Goal: Task Accomplishment & Management: Use online tool/utility

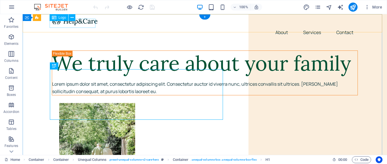
click at [83, 25] on div at bounding box center [205, 20] width 306 height 9
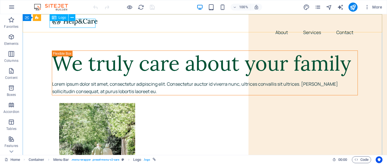
click at [62, 19] on span "Logo" at bounding box center [63, 17] width 8 height 3
click at [72, 17] on icon at bounding box center [72, 18] width 3 height 6
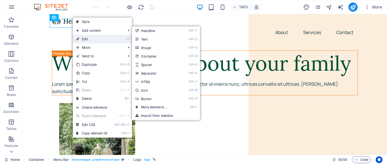
click at [86, 38] on link "⏎ Edit" at bounding box center [92, 39] width 38 height 8
select select "px"
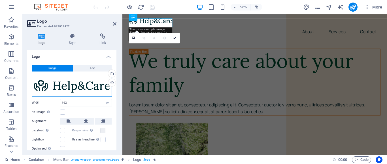
click at [66, 84] on div "Drag files here, click to choose files or select files from Files or our free s…" at bounding box center [72, 85] width 80 height 23
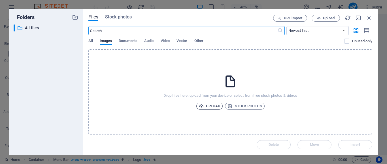
click at [212, 104] on span "Upload" at bounding box center [210, 106] width 22 height 7
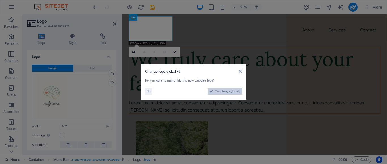
drag, startPoint x: 218, startPoint y: 90, endPoint x: 99, endPoint y: 200, distance: 162.5
click at [218, 90] on span "Yes, change globally" at bounding box center [227, 91] width 25 height 7
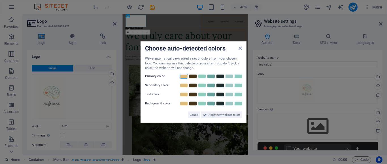
click at [181, 76] on link at bounding box center [184, 76] width 8 height 5
click at [201, 84] on link at bounding box center [202, 85] width 8 height 5
click at [219, 94] on link at bounding box center [220, 94] width 8 height 5
click at [183, 104] on link at bounding box center [184, 103] width 8 height 5
drag, startPoint x: 223, startPoint y: 114, endPoint x: 209, endPoint y: 219, distance: 106.8
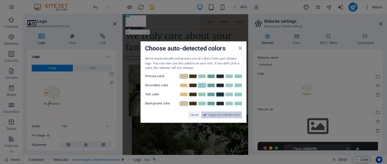
click at [223, 114] on span "Apply new website colors" at bounding box center [224, 114] width 32 height 7
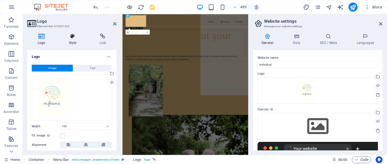
click at [75, 37] on icon at bounding box center [72, 36] width 29 height 6
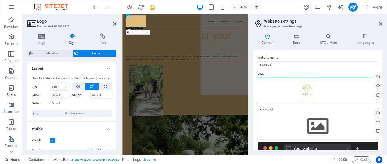
click at [306, 89] on div "Drag files here, click to choose files or select files from Files or our free s…" at bounding box center [317, 90] width 120 height 27
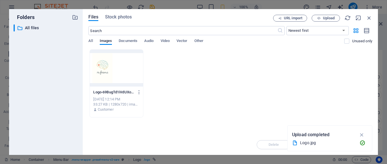
click at [224, 113] on div "Logo-69BugTd1iVdUXoC53nrj3w.jpg Logo-69BugTd1iVdUXoC53nrj3w.jpg Oct 6, 2025 12:…" at bounding box center [230, 83] width 284 height 68
click at [362, 133] on icon "button" at bounding box center [361, 134] width 7 height 6
click at [184, 31] on input "text" at bounding box center [182, 30] width 189 height 9
click at [126, 40] on span "Documents" at bounding box center [128, 41] width 19 height 8
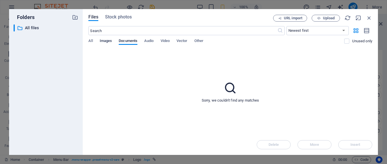
click at [112, 41] on span "Images" at bounding box center [106, 41] width 12 height 8
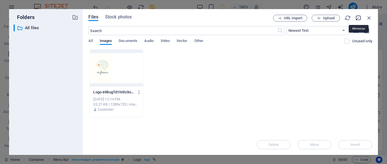
click at [358, 17] on icon "button" at bounding box center [358, 18] width 6 height 6
select select "image"
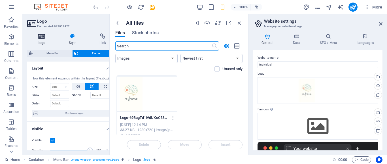
click at [45, 39] on icon at bounding box center [41, 36] width 29 height 6
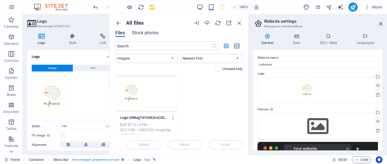
click at [63, 134] on label at bounding box center [62, 135] width 5 height 5
click at [0, 0] on input "Fit image Automatically fit image to a fixed width and height" at bounding box center [0, 0] width 0 height 0
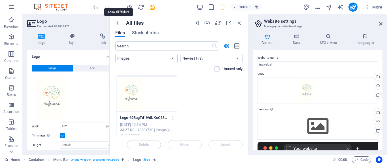
click at [118, 22] on icon "button" at bounding box center [118, 23] width 6 height 6
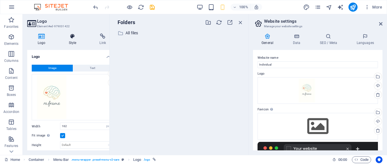
click at [73, 38] on icon at bounding box center [72, 36] width 29 height 6
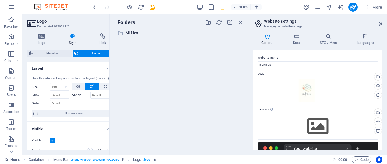
click at [40, 22] on h2 "Logo" at bounding box center [76, 21] width 79 height 5
click at [39, 38] on icon at bounding box center [41, 36] width 29 height 6
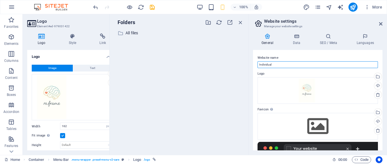
click at [279, 63] on input "Individual" at bounding box center [317, 64] width 120 height 7
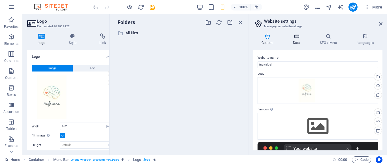
click at [294, 39] on icon at bounding box center [296, 36] width 25 height 6
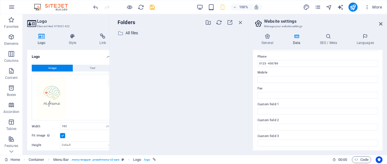
scroll to position [59, 0]
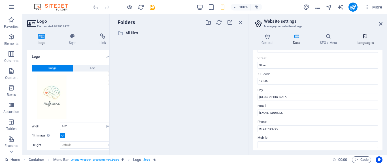
click at [366, 41] on h4 "Languages" at bounding box center [365, 39] width 35 height 12
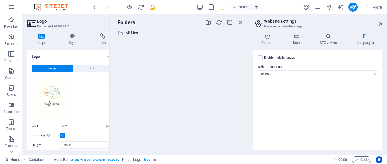
click at [257, 57] on div "Enable multilanguage To disable multilanguage delete all languages until only o…" at bounding box center [317, 100] width 129 height 100
click at [259, 59] on label at bounding box center [259, 57] width 5 height 5
click at [0, 0] on input "Enable multilanguage To disable multilanguage delete all languages until only o…" at bounding box center [0, 0] width 0 height 0
click at [287, 77] on select "Abkhazian Afar Afrikaans Akan Albanian Amharic Arabic Aragonese Armenian Assame…" at bounding box center [317, 78] width 94 height 7
click at [292, 78] on select "Abkhazian Afar Afrikaans Akan Albanian Amharic Arabic Aragonese Armenian Assame…" at bounding box center [317, 78] width 94 height 7
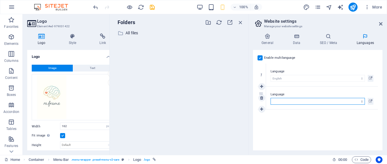
click at [301, 99] on select "Abkhazian Afar Afrikaans Akan Albanian Amharic Arabic Aragonese Armenian Assame…" at bounding box center [317, 101] width 94 height 7
select select "131"
click at [270, 98] on select "Abkhazian Afar Afrikaans Akan Albanian Amharic Arabic Aragonese Armenian Assame…" at bounding box center [317, 101] width 94 height 7
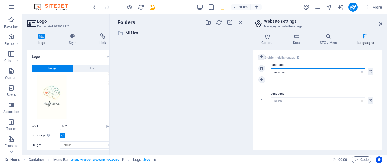
drag, startPoint x: 260, startPoint y: 93, endPoint x: 259, endPoint y: 63, distance: 29.8
select select "131"
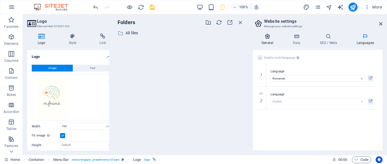
click at [268, 38] on icon at bounding box center [267, 36] width 29 height 6
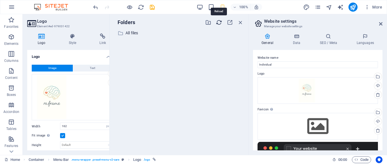
click at [219, 23] on icon "button" at bounding box center [219, 22] width 6 height 6
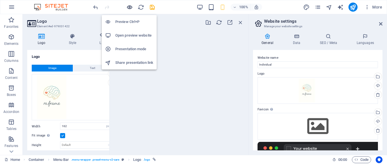
click at [131, 5] on icon "button" at bounding box center [129, 7] width 7 height 7
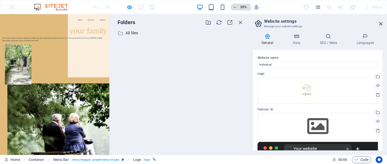
click at [242, 6] on h6 "35%" at bounding box center [243, 7] width 9 height 7
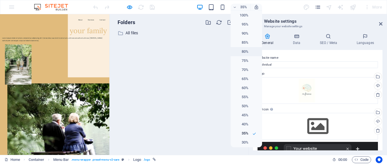
click at [240, 49] on h6 "80%" at bounding box center [241, 51] width 14 height 7
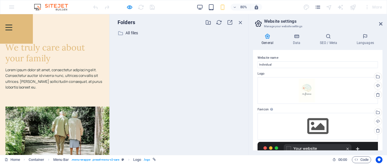
click at [7, 24] on img at bounding box center [7, 24] width 0 height 0
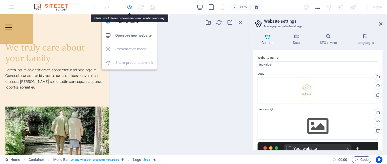
click at [129, 8] on icon "button" at bounding box center [129, 7] width 7 height 7
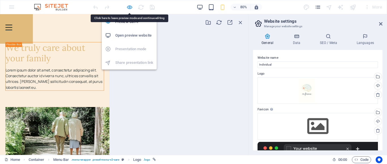
select select "px"
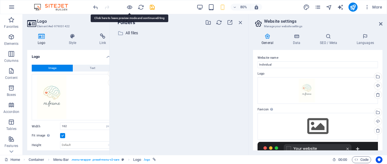
click at [55, 67] on span "Image" at bounding box center [52, 68] width 8 height 7
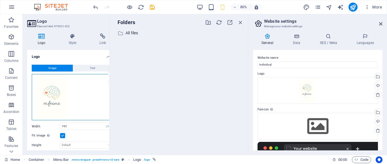
click at [56, 92] on div "Drag files here, click to choose files or select files from Files or our free s…" at bounding box center [72, 97] width 80 height 46
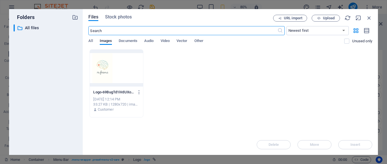
click at [118, 69] on div at bounding box center [116, 68] width 53 height 37
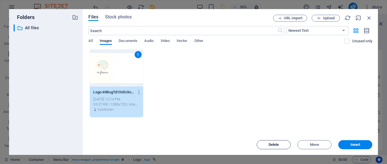
click at [277, 143] on span "Delete" at bounding box center [273, 144] width 10 height 3
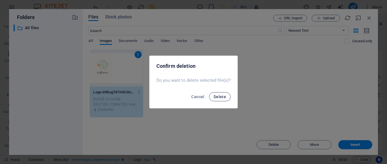
click at [219, 96] on span "Delete" at bounding box center [220, 96] width 12 height 5
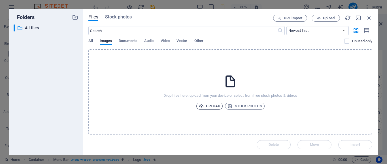
click at [212, 106] on span "Upload" at bounding box center [210, 106] width 22 height 7
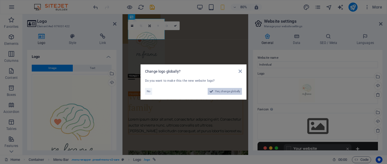
click at [220, 91] on span "Yes, change globally" at bounding box center [227, 91] width 25 height 7
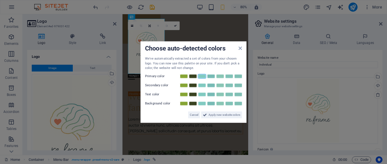
click at [202, 77] on link at bounding box center [202, 76] width 8 height 5
click at [211, 86] on link at bounding box center [211, 85] width 8 height 5
click at [238, 103] on link at bounding box center [238, 103] width 8 height 5
click at [214, 115] on span "Apply new website colors" at bounding box center [224, 114] width 32 height 7
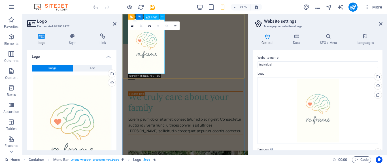
click at [170, 79] on div at bounding box center [201, 54] width 144 height 69
drag, startPoint x: 176, startPoint y: 26, endPoint x: 205, endPoint y: 43, distance: 34.0
click at [176, 26] on icon at bounding box center [175, 25] width 3 height 3
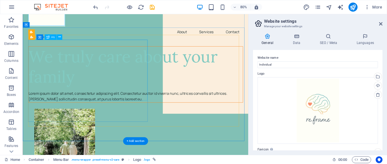
scroll to position [57, 0]
click at [115, 94] on div "We truly care about your family" at bounding box center [164, 79] width 268 height 51
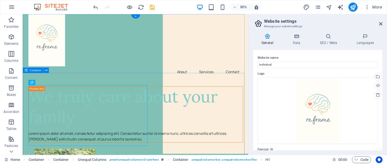
scroll to position [0, 0]
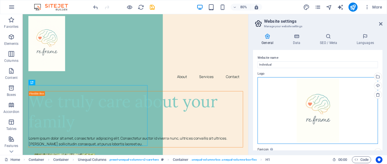
click at [320, 103] on div "Drag files here, click to choose files or select files from Files or our free s…" at bounding box center [317, 110] width 120 height 67
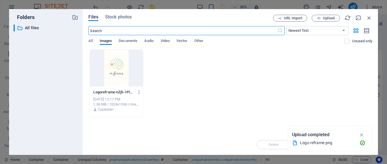
scroll to position [126, 0]
click at [369, 18] on icon "button" at bounding box center [369, 18] width 6 height 6
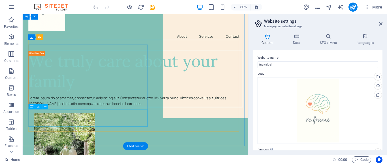
scroll to position [0, 0]
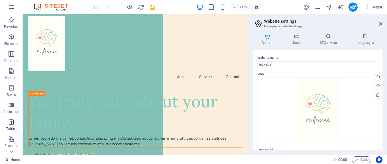
click at [13, 127] on p "Tables" at bounding box center [11, 128] width 10 height 5
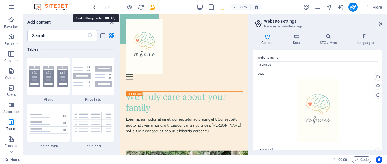
click at [95, 7] on icon "undo" at bounding box center [95, 7] width 7 height 7
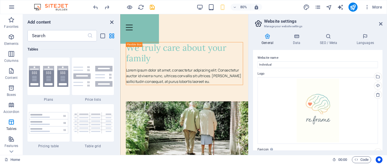
drag, startPoint x: 105, startPoint y: 14, endPoint x: 110, endPoint y: 21, distance: 9.2
click at [110, 21] on icon "close panel" at bounding box center [111, 22] width 7 height 7
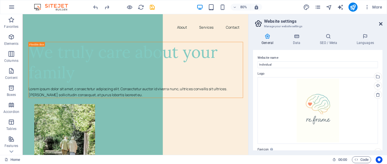
click at [380, 24] on icon at bounding box center [380, 24] width 3 height 5
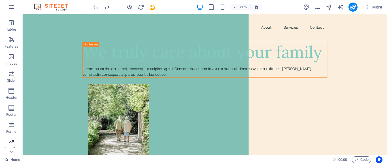
scroll to position [114, 0]
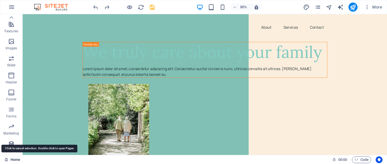
click at [14, 160] on link "Home" at bounding box center [13, 159] width 16 height 7
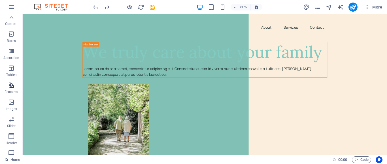
scroll to position [0, 0]
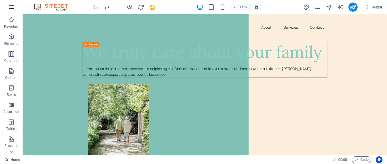
click at [10, 7] on icon "button" at bounding box center [11, 7] width 7 height 7
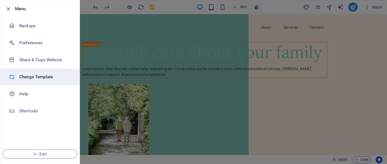
click at [39, 76] on h6 "Change Template" at bounding box center [45, 76] width 52 height 7
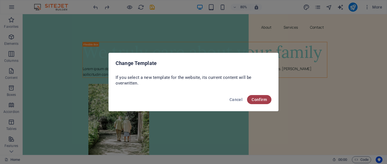
click at [260, 99] on span "Confirm" at bounding box center [258, 99] width 15 height 5
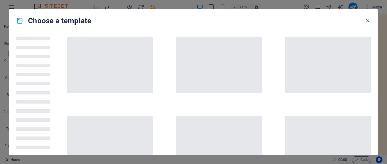
drag, startPoint x: 98, startPoint y: 162, endPoint x: 127, endPoint y: 135, distance: 39.1
click at [128, 152] on div at bounding box center [193, 93] width 368 height 122
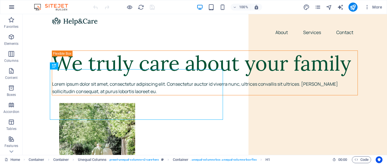
click at [12, 8] on icon "button" at bounding box center [11, 7] width 7 height 7
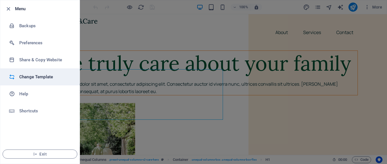
click at [23, 77] on h6 "Change Template" at bounding box center [45, 76] width 52 height 7
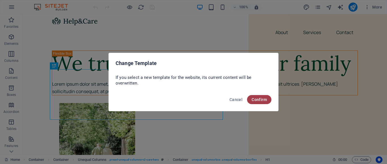
click at [261, 98] on span "Confirm" at bounding box center [258, 99] width 15 height 5
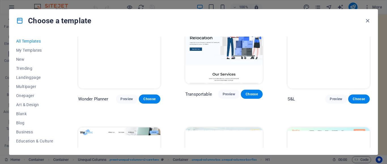
scroll to position [255, 0]
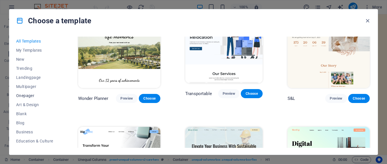
click at [24, 95] on span "Onepager" at bounding box center [34, 95] width 37 height 5
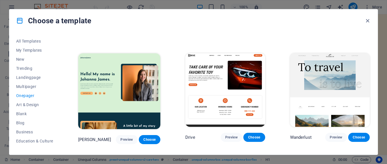
scroll to position [340, 0]
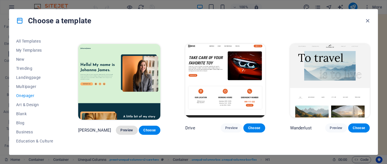
click at [124, 128] on span "Preview" at bounding box center [126, 130] width 12 height 5
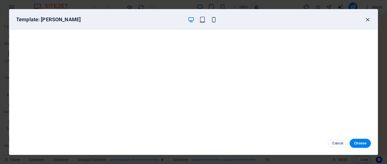
click at [368, 19] on icon "button" at bounding box center [367, 19] width 7 height 7
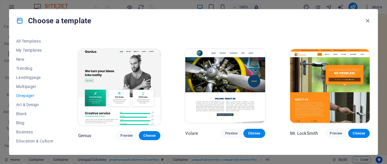
scroll to position [1104, 0]
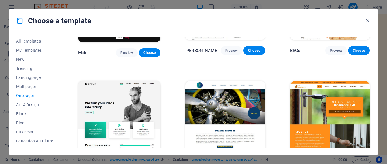
click at [126, 163] on span "Preview" at bounding box center [126, 167] width 12 height 5
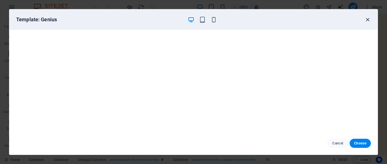
click at [368, 20] on icon "button" at bounding box center [367, 19] width 7 height 7
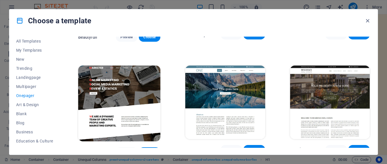
scroll to position [2237, 0]
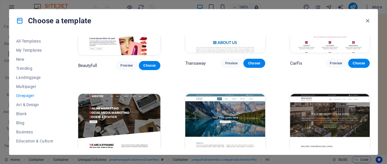
click at [243, 94] on img at bounding box center [225, 130] width 80 height 73
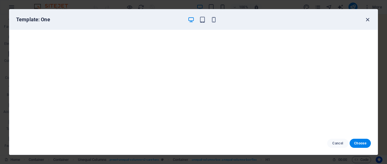
click at [369, 20] on icon "button" at bounding box center [367, 19] width 7 height 7
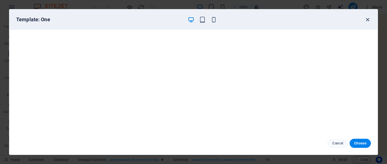
click at [367, 20] on icon "button" at bounding box center [367, 19] width 7 height 7
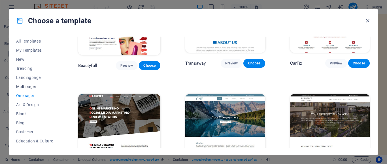
click at [27, 87] on span "Multipager" at bounding box center [34, 86] width 37 height 5
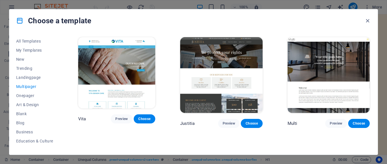
scroll to position [2322, 0]
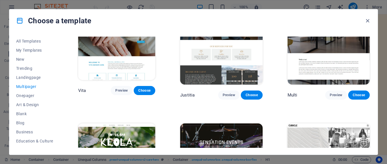
click at [369, 0] on html "Individual Home Favorites Elements Columns Content Boxes Accordion Tables Featu…" at bounding box center [193, 82] width 387 height 164
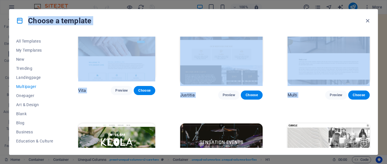
click at [65, 72] on div "All Templates My Templates New Trending Landingpage Multipager Onepager Art & D…" at bounding box center [193, 93] width 368 height 122
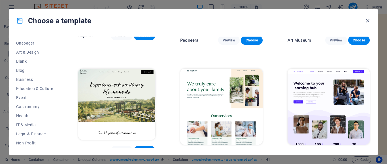
scroll to position [116, 0]
click at [23, 52] on span "Health" at bounding box center [34, 52] width 37 height 5
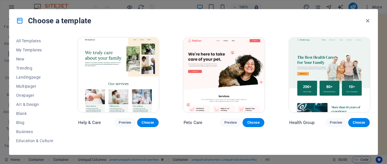
scroll to position [0, 0]
click at [32, 41] on span "All Templates" at bounding box center [34, 41] width 37 height 5
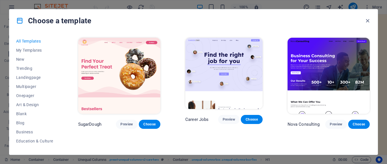
click at [20, 20] on icon at bounding box center [19, 20] width 7 height 7
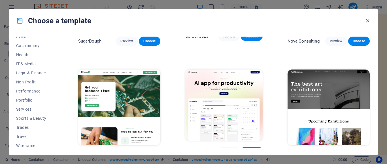
scroll to position [85, 0]
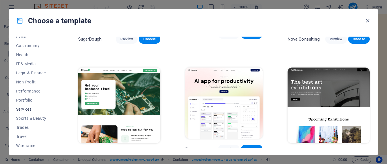
click at [29, 109] on span "Services" at bounding box center [34, 109] width 37 height 5
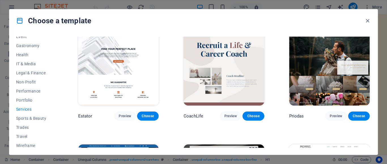
scroll to position [340, 0]
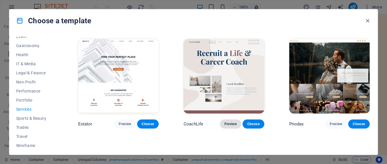
click at [225, 121] on span "Preview" at bounding box center [230, 123] width 12 height 5
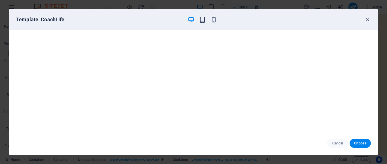
click at [202, 20] on icon "button" at bounding box center [202, 19] width 7 height 7
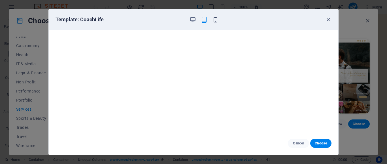
click at [215, 20] on icon "button" at bounding box center [215, 19] width 7 height 7
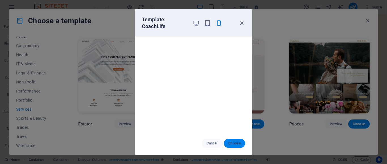
click at [230, 142] on span "Choose" at bounding box center [234, 143] width 12 height 5
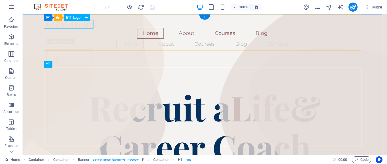
click at [77, 25] on div at bounding box center [204, 23] width 317 height 9
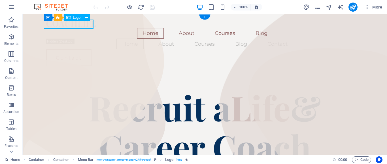
click at [80, 25] on div at bounding box center [204, 23] width 317 height 9
select select "px"
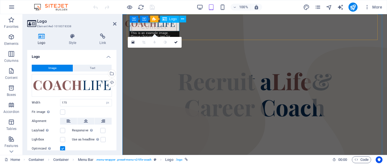
click at [153, 28] on div at bounding box center [150, 23] width 50 height 9
click at [60, 67] on button "Image" at bounding box center [52, 68] width 41 height 7
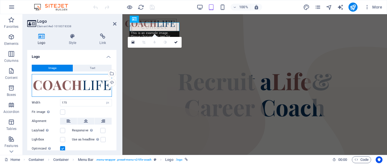
click at [77, 83] on div "Drag files here, click to choose files or select files from Files or our free s…" at bounding box center [72, 85] width 80 height 23
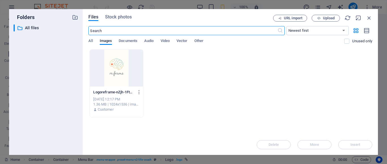
click at [120, 63] on div at bounding box center [116, 68] width 53 height 37
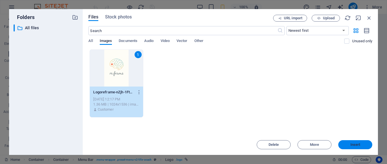
drag, startPoint x: 348, startPoint y: 144, endPoint x: 225, endPoint y: 128, distance: 124.5
click at [349, 144] on span "Insert" at bounding box center [354, 144] width 29 height 3
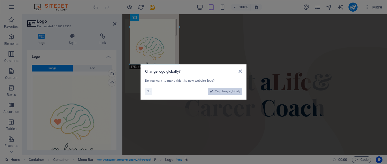
click at [221, 91] on span "Yes, change globally" at bounding box center [227, 91] width 25 height 7
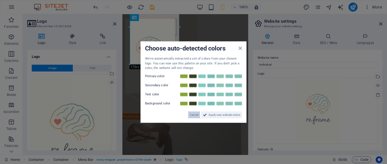
drag, startPoint x: 193, startPoint y: 114, endPoint x: 71, endPoint y: 100, distance: 122.9
click at [193, 114] on span "Cancel" at bounding box center [194, 114] width 8 height 7
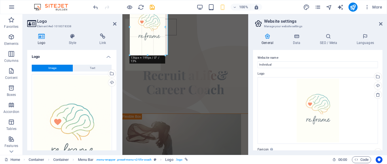
drag, startPoint x: 178, startPoint y: 64, endPoint x: 159, endPoint y: 42, distance: 29.9
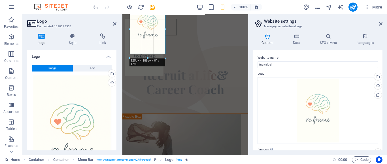
drag, startPoint x: 165, startPoint y: 53, endPoint x: 168, endPoint y: 50, distance: 3.8
type input "134"
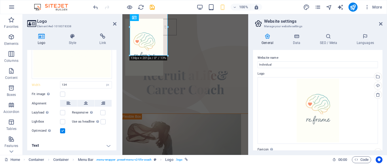
scroll to position [114, 0]
click at [63, 92] on label at bounding box center [62, 93] width 5 height 5
click at [0, 0] on input "Fit image Automatically fit image to a fixed width and height" at bounding box center [0, 0] width 0 height 0
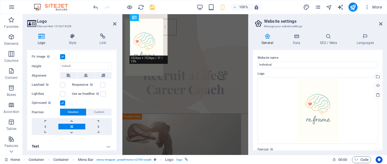
scroll to position [152, 0]
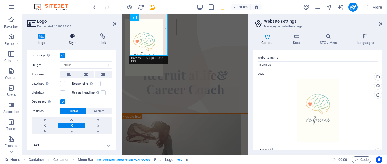
click at [72, 40] on h4 "Style" at bounding box center [73, 39] width 31 height 12
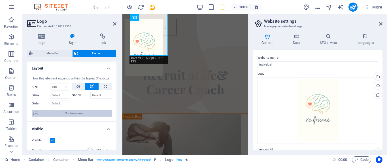
click at [82, 113] on span "Container layout" at bounding box center [75, 113] width 71 height 7
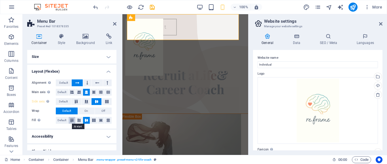
click at [72, 121] on icon at bounding box center [72, 119] width 7 height 3
click at [79, 119] on icon at bounding box center [79, 119] width 7 height 3
click at [86, 118] on icon at bounding box center [86, 119] width 7 height 3
click at [91, 120] on icon at bounding box center [93, 119] width 7 height 3
click at [103, 110] on span "Off" at bounding box center [103, 110] width 4 height 7
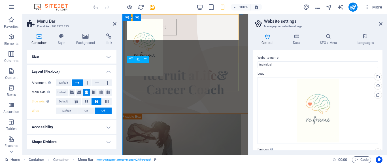
click at [185, 69] on div "Recruit a Life & Career Coach" at bounding box center [185, 82] width 117 height 29
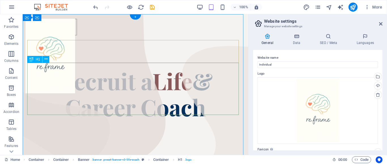
click at [219, 103] on div "Recruit a Life & Career Coach" at bounding box center [135, 94] width 216 height 52
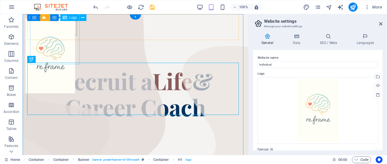
click at [64, 29] on div at bounding box center [50, 56] width 50 height 74
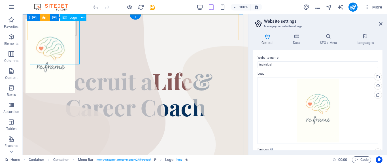
click at [65, 28] on div at bounding box center [50, 56] width 50 height 74
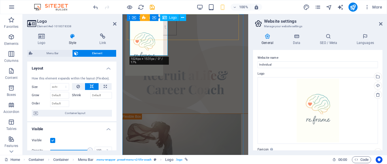
click at [155, 45] on div at bounding box center [144, 47] width 38 height 57
click at [63, 87] on select "Default auto px % 1/1 1/2 1/3 1/4 1/5 1/6 1/7 1/8 1/9 1/10" at bounding box center [59, 86] width 18 height 7
select select "1/2"
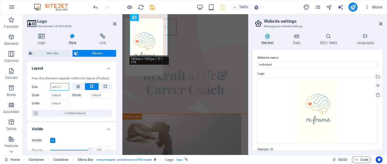
click at [60, 83] on select "Default auto px % 1/1 1/2 1/3 1/4 1/5 1/6 1/7 1/8 1/9 1/10" at bounding box center [59, 86] width 18 height 7
type input "50"
select select "%"
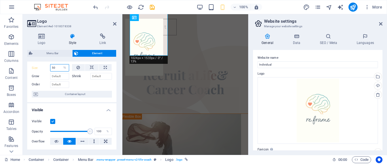
scroll to position [28, 0]
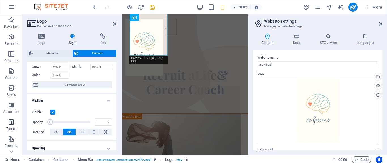
drag, startPoint x: 87, startPoint y: 121, endPoint x: 16, endPoint y: 121, distance: 71.1
click at [16, 121] on section "Favorites Elements Columns Content Boxes Accordion Tables Features Images Slide…" at bounding box center [124, 84] width 248 height 140
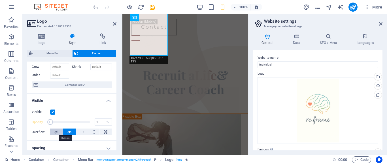
click at [57, 131] on icon at bounding box center [56, 131] width 4 height 7
click at [70, 131] on icon at bounding box center [69, 131] width 4 height 7
click at [57, 131] on icon at bounding box center [56, 131] width 4 height 7
drag, startPoint x: 50, startPoint y: 121, endPoint x: 67, endPoint y: 121, distance: 17.3
click at [53, 121] on span at bounding box center [50, 122] width 6 height 6
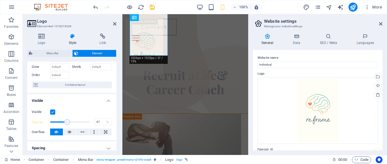
click at [68, 121] on span at bounding box center [67, 122] width 6 height 6
drag, startPoint x: 70, startPoint y: 122, endPoint x: 88, endPoint y: 120, distance: 18.2
click at [88, 120] on span at bounding box center [89, 122] width 6 height 6
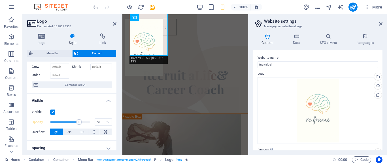
drag, startPoint x: 87, startPoint y: 121, endPoint x: 78, endPoint y: 118, distance: 9.0
click at [78, 119] on span at bounding box center [79, 122] width 6 height 6
type input "100"
drag, startPoint x: 79, startPoint y: 120, endPoint x: 90, endPoint y: 122, distance: 10.9
click at [90, 121] on span at bounding box center [89, 122] width 6 height 6
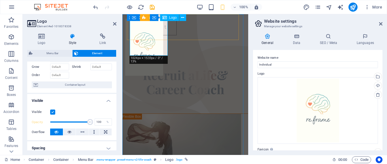
click at [158, 46] on div at bounding box center [144, 47] width 38 height 57
click at [140, 23] on div at bounding box center [144, 47] width 38 height 57
click at [144, 39] on div at bounding box center [144, 47] width 38 height 57
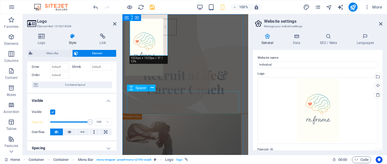
click at [184, 104] on div at bounding box center [185, 107] width 117 height 23
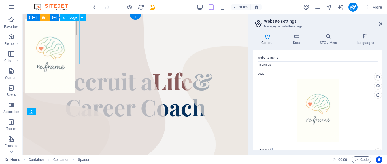
click at [66, 29] on div at bounding box center [50, 56] width 50 height 74
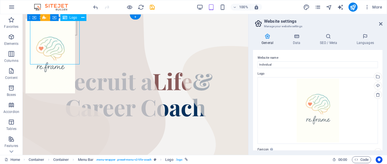
click at [61, 35] on div at bounding box center [50, 56] width 50 height 74
select select "%"
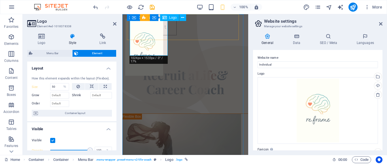
click at [142, 34] on div at bounding box center [144, 47] width 38 height 57
click at [148, 42] on div at bounding box center [144, 47] width 38 height 57
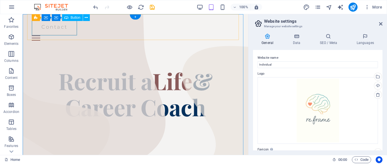
click at [51, 29] on div "Contact" at bounding box center [135, 27] width 207 height 17
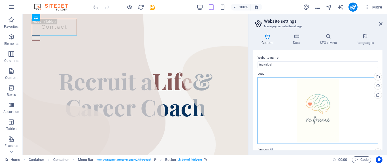
click at [308, 103] on div "Drag files here, click to choose files or select files from Files or our free s…" at bounding box center [317, 110] width 120 height 67
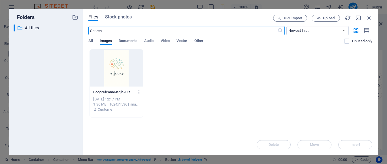
click at [165, 88] on div "Logoreframe-nZjh-1FtbCQETtMBWPv7aA.png Logoreframe-nZjh-1FtbCQETtMBWPv7aA.png O…" at bounding box center [230, 83] width 284 height 68
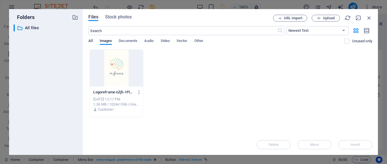
click at [92, 41] on span "All" at bounding box center [90, 41] width 4 height 8
click at [326, 19] on span "Upload" at bounding box center [329, 17] width 12 height 3
click at [318, 18] on icon "button" at bounding box center [319, 18] width 4 height 4
drag, startPoint x: 369, startPoint y: 18, endPoint x: 283, endPoint y: 10, distance: 86.2
click at [369, 18] on icon "button" at bounding box center [369, 18] width 6 height 6
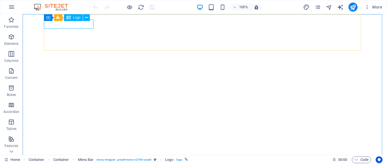
click at [75, 16] on span "Logo" at bounding box center [77, 17] width 8 height 3
click at [77, 17] on span "Logo" at bounding box center [77, 17] width 8 height 3
select select "px"
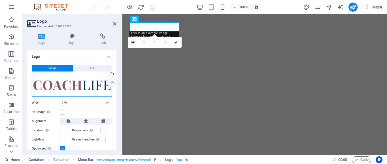
click at [82, 86] on div "Drag files here, click to choose files or select files from Files or our free s…" at bounding box center [72, 85] width 80 height 23
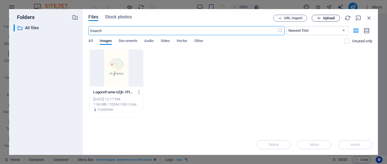
click at [329, 17] on span "Upload" at bounding box center [329, 17] width 12 height 3
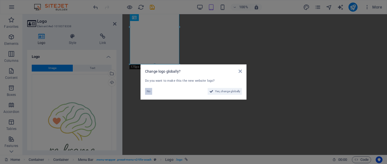
click at [149, 91] on span "No" at bounding box center [149, 91] width 4 height 7
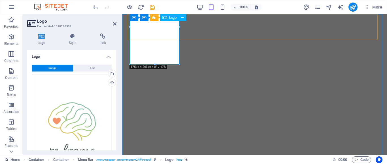
click at [168, 18] on div "Logo" at bounding box center [169, 17] width 19 height 7
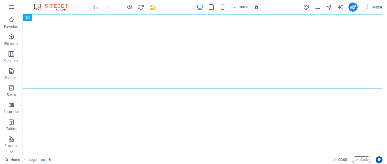
click at [95, 7] on icon "undo" at bounding box center [95, 7] width 7 height 7
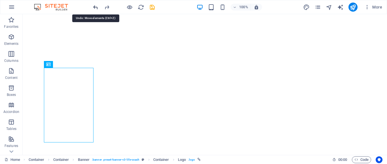
click at [95, 7] on icon "undo" at bounding box center [95, 7] width 7 height 7
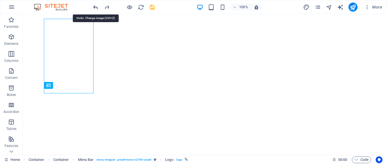
click at [95, 7] on icon "undo" at bounding box center [95, 7] width 7 height 7
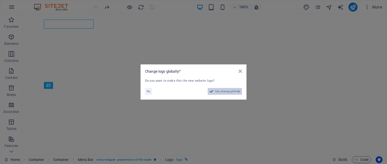
click at [230, 89] on span "Yes, change globally" at bounding box center [227, 91] width 25 height 7
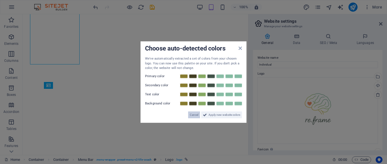
click at [194, 114] on span "Cancel" at bounding box center [194, 114] width 8 height 7
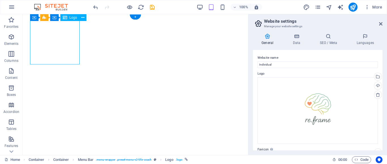
select select "px"
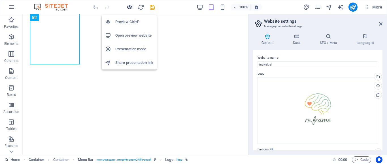
click at [128, 6] on icon "button" at bounding box center [129, 7] width 7 height 7
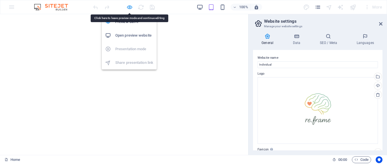
click at [129, 7] on icon "button" at bounding box center [129, 7] width 7 height 7
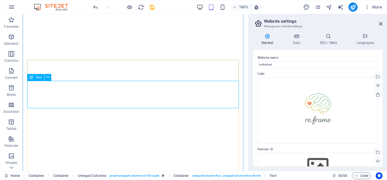
click at [39, 78] on span "Text" at bounding box center [39, 77] width 6 height 3
click at [48, 76] on icon at bounding box center [47, 77] width 3 height 6
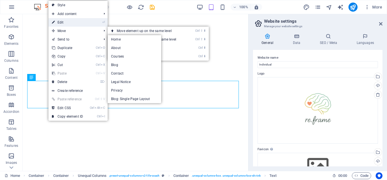
click at [65, 22] on link "⏎ Edit" at bounding box center [67, 22] width 38 height 8
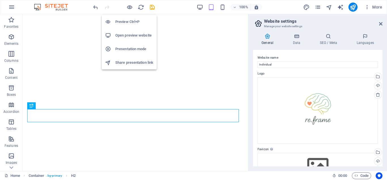
drag, startPoint x: 130, startPoint y: 8, endPoint x: 127, endPoint y: 13, distance: 6.0
click at [130, 8] on icon "button" at bounding box center [129, 7] width 7 height 7
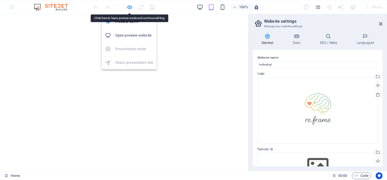
click at [130, 6] on icon "button" at bounding box center [129, 7] width 7 height 7
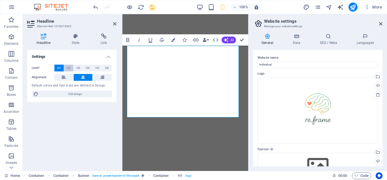
click at [69, 67] on span "H2" at bounding box center [69, 68] width 4 height 7
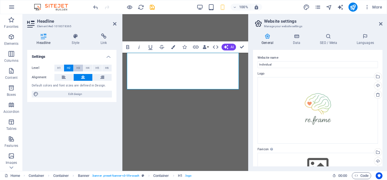
click at [76, 67] on span "H3" at bounding box center [78, 68] width 4 height 7
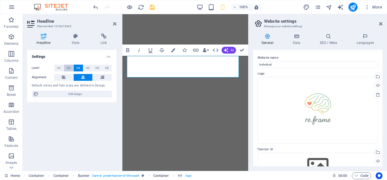
click at [68, 69] on span "H2" at bounding box center [69, 68] width 4 height 7
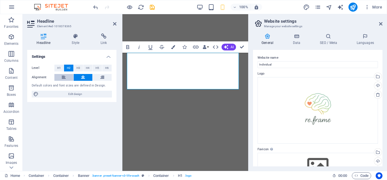
click at [63, 76] on icon at bounding box center [64, 77] width 4 height 7
click at [82, 77] on icon at bounding box center [83, 77] width 4 height 7
click at [103, 76] on icon at bounding box center [102, 77] width 4 height 7
click at [86, 79] on button at bounding box center [83, 77] width 19 height 7
click at [226, 48] on icon "button" at bounding box center [226, 47] width 5 height 5
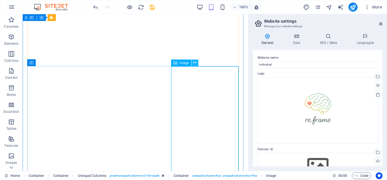
click at [194, 63] on icon at bounding box center [194, 63] width 3 height 6
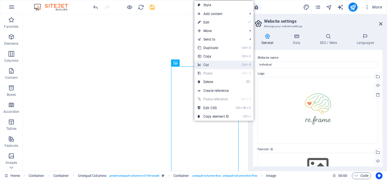
click at [204, 64] on link "Ctrl X Cut" at bounding box center [213, 65] width 38 height 8
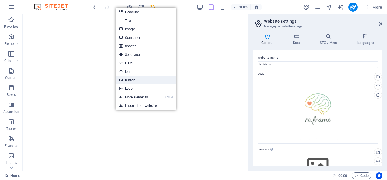
click at [132, 81] on link "Button" at bounding box center [146, 80] width 60 height 8
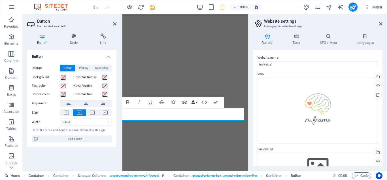
click at [196, 103] on button "Data Bindings" at bounding box center [194, 102] width 8 height 11
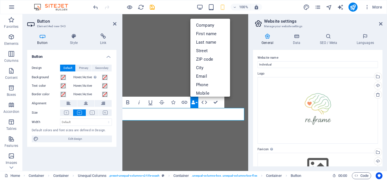
click at [196, 103] on button "Data Bindings" at bounding box center [194, 102] width 8 height 11
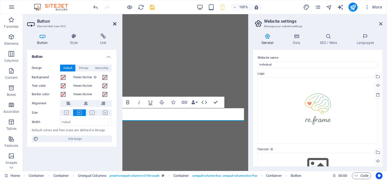
click at [115, 24] on icon at bounding box center [114, 24] width 3 height 5
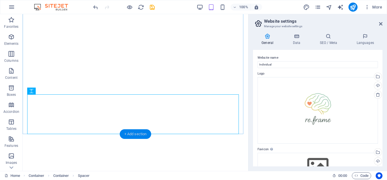
click at [133, 135] on div "+ Add section" at bounding box center [135, 134] width 31 height 10
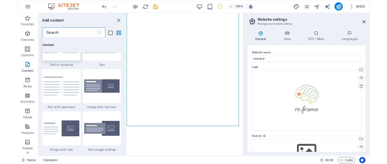
scroll to position [1047, 0]
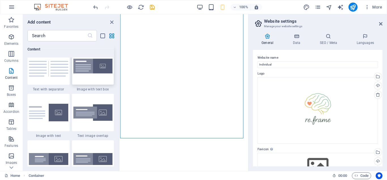
click at [93, 70] on img at bounding box center [92, 66] width 39 height 15
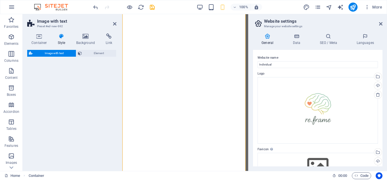
select select "rem"
select select "px"
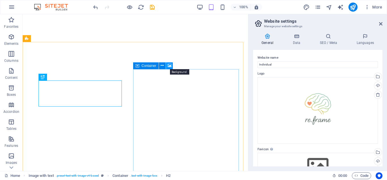
click at [166, 66] on button at bounding box center [169, 65] width 7 height 7
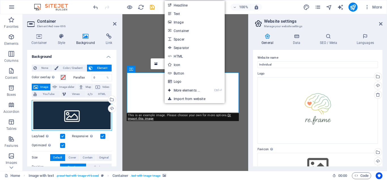
click at [78, 116] on div "Drag files here, click to choose files or select files from Files or our free s…" at bounding box center [72, 115] width 80 height 31
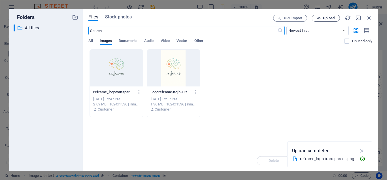
click at [328, 18] on span "Upload" at bounding box center [329, 17] width 12 height 3
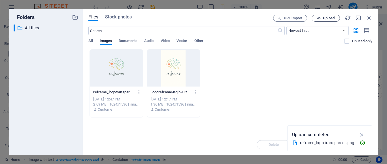
click at [322, 18] on span "Upload" at bounding box center [325, 18] width 23 height 4
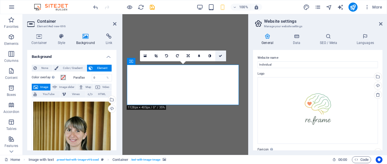
click at [220, 56] on icon at bounding box center [220, 55] width 3 height 3
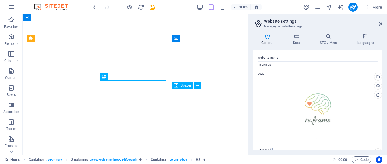
click at [182, 84] on span "Spacer" at bounding box center [185, 85] width 11 height 3
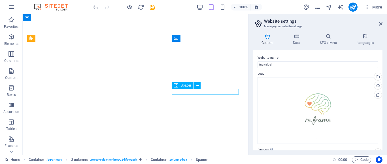
click at [183, 85] on span "Spacer" at bounding box center [185, 85] width 11 height 3
select select "px"
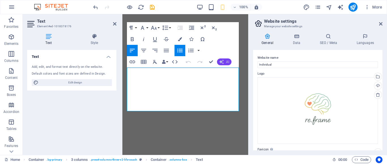
click at [228, 61] on span "AI" at bounding box center [227, 61] width 3 height 3
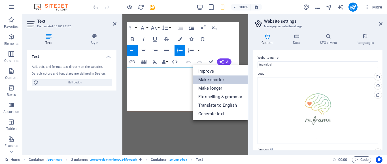
click at [217, 78] on link "Make shorter" at bounding box center [220, 79] width 55 height 8
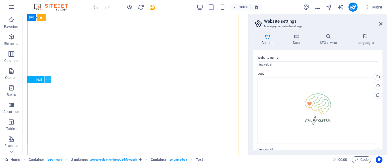
click at [49, 78] on icon at bounding box center [47, 79] width 3 height 6
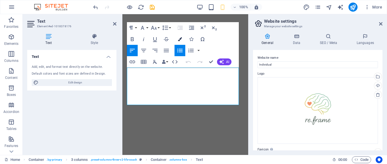
click at [180, 39] on icon "button" at bounding box center [180, 39] width 4 height 4
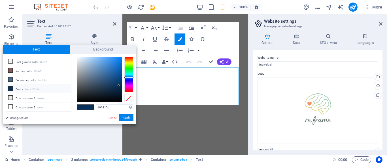
type input "#b8c8d9"
click at [84, 63] on div at bounding box center [99, 79] width 45 height 45
click at [125, 117] on button "Apply" at bounding box center [126, 117] width 14 height 7
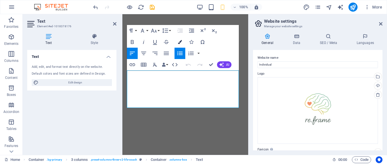
click at [178, 42] on icon "button" at bounding box center [180, 42] width 4 height 4
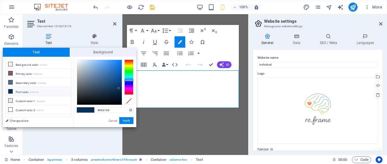
type input "#c9d5e3"
click at [82, 65] on div at bounding box center [99, 82] width 45 height 45
click at [126, 120] on button "Apply" at bounding box center [126, 120] width 14 height 7
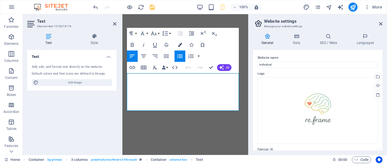
click at [178, 44] on icon "button" at bounding box center [180, 45] width 4 height 4
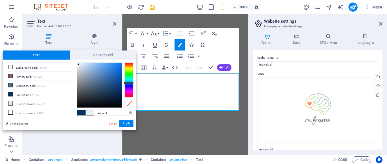
click at [78, 64] on div at bounding box center [99, 85] width 45 height 45
click at [11, 68] on icon at bounding box center [10, 67] width 4 height 4
type input "#f4f3f2"
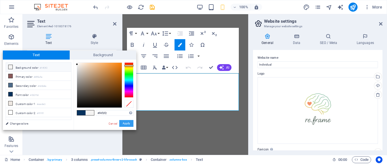
click at [125, 123] on button "Apply" at bounding box center [126, 123] width 14 height 7
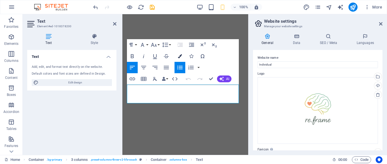
click at [179, 56] on icon "button" at bounding box center [180, 56] width 4 height 4
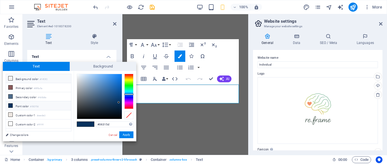
click at [33, 80] on li "Background color #f4f3f2" at bounding box center [38, 78] width 65 height 9
type input "#f4f3f2"
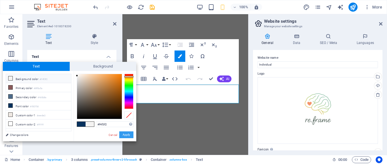
click at [126, 134] on button "Apply" at bounding box center [126, 134] width 14 height 7
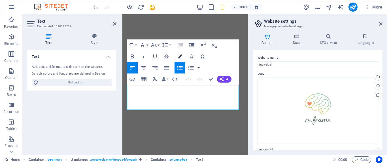
click at [180, 56] on icon "button" at bounding box center [180, 56] width 4 height 4
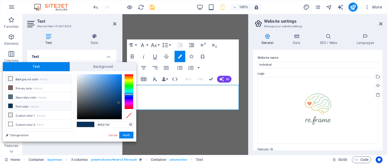
click at [13, 78] on li "Background color #f4f3f2" at bounding box center [38, 78] width 65 height 9
type input "#f4f3f2"
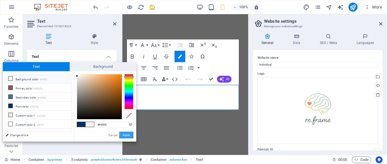
click at [128, 135] on button "Apply" at bounding box center [126, 134] width 14 height 7
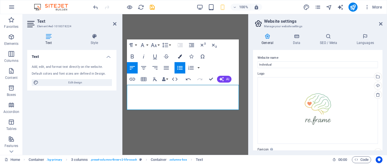
click at [180, 56] on icon "button" at bounding box center [180, 56] width 4 height 4
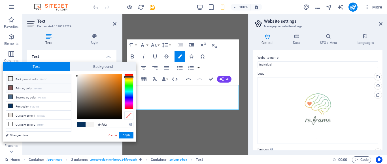
drag, startPoint x: 18, startPoint y: 78, endPoint x: 42, endPoint y: 86, distance: 25.6
click at [20, 78] on li "Background color #f4f3f2" at bounding box center [38, 78] width 65 height 9
drag, startPoint x: 9, startPoint y: 78, endPoint x: 44, endPoint y: 97, distance: 40.8
click at [11, 78] on icon at bounding box center [10, 78] width 4 height 4
click at [10, 78] on icon at bounding box center [10, 78] width 4 height 4
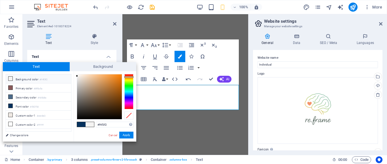
click at [11, 76] on span at bounding box center [10, 78] width 5 height 5
click at [23, 80] on li "Background color #f4f3f2" at bounding box center [38, 78] width 65 height 9
click at [125, 134] on button "Apply" at bounding box center [126, 134] width 14 height 7
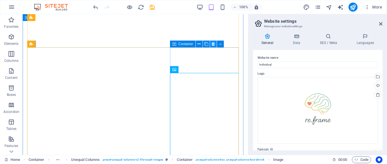
click at [214, 44] on icon at bounding box center [213, 44] width 3 height 6
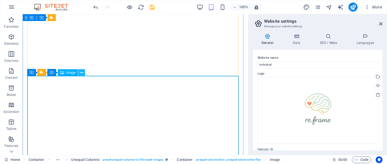
click at [82, 71] on icon at bounding box center [81, 73] width 3 height 6
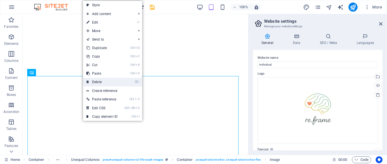
click at [96, 82] on link "⌦ Delete" at bounding box center [102, 82] width 38 height 8
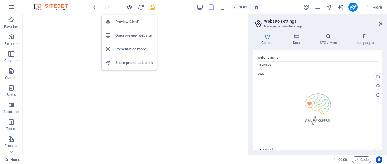
click at [129, 5] on icon "button" at bounding box center [129, 7] width 7 height 7
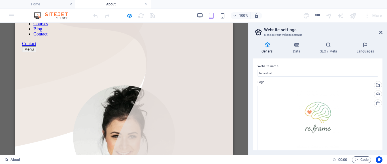
scroll to position [0, 0]
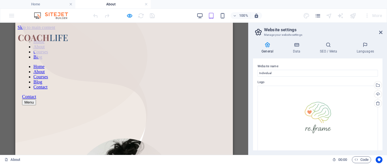
click at [53, 35] on div at bounding box center [43, 39] width 50 height 8
click at [215, 99] on div "Menu" at bounding box center [124, 102] width 204 height 6
click at [124, 89] on nav "Home About Courses Blog Contact" at bounding box center [124, 76] width 204 height 25
click at [120, 64] on nav "Home About Courses Blog Contact" at bounding box center [124, 76] width 204 height 25
click at [214, 99] on div "Menu" at bounding box center [124, 102] width 204 height 6
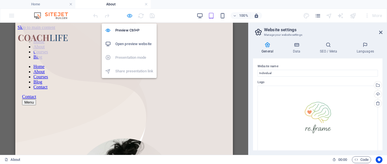
click at [129, 16] on icon "button" at bounding box center [129, 15] width 7 height 7
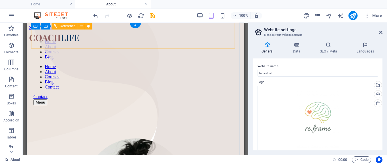
click at [72, 37] on div at bounding box center [54, 39] width 50 height 8
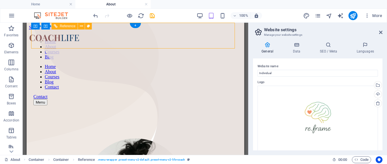
click at [71, 37] on div at bounding box center [54, 39] width 50 height 8
click at [60, 36] on div at bounding box center [54, 39] width 50 height 8
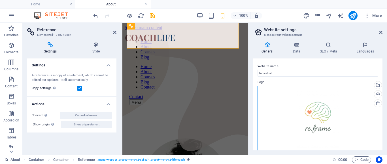
click at [312, 109] on div "Drag files here, click to choose files or select files from Files or our free s…" at bounding box center [317, 119] width 120 height 67
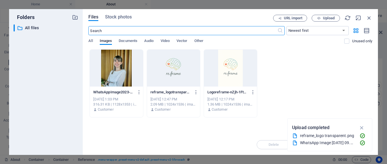
click at [224, 68] on div at bounding box center [230, 68] width 53 height 37
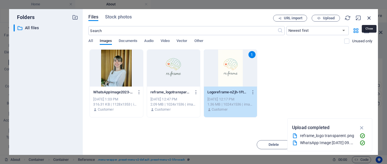
click at [368, 19] on icon "button" at bounding box center [369, 18] width 6 height 6
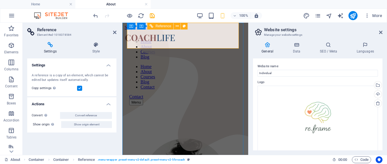
click at [168, 35] on div at bounding box center [150, 39] width 50 height 8
click at [159, 35] on div at bounding box center [150, 39] width 50 height 8
click at [230, 99] on div "Menu" at bounding box center [185, 102] width 112 height 6
click at [160, 35] on div at bounding box center [150, 39] width 50 height 8
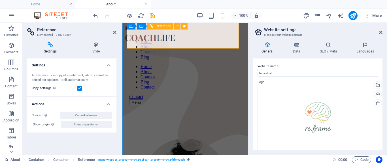
click at [160, 35] on div at bounding box center [150, 39] width 50 height 8
click at [180, 26] on button at bounding box center [177, 26] width 7 height 7
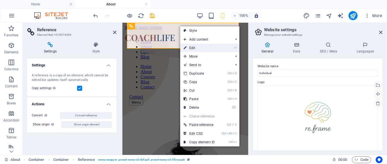
click at [189, 46] on link "⏎ Edit" at bounding box center [199, 48] width 38 height 8
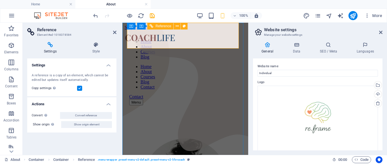
click at [145, 37] on div at bounding box center [150, 39] width 50 height 8
click at [229, 99] on div "Menu" at bounding box center [185, 102] width 112 height 6
click at [179, 26] on button at bounding box center [177, 26] width 7 height 7
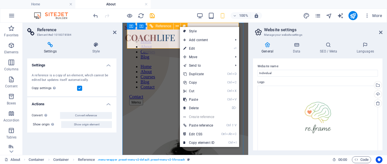
click at [161, 25] on span "Reference" at bounding box center [163, 25] width 16 height 3
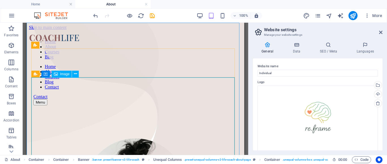
click at [67, 73] on span "Image" at bounding box center [64, 73] width 9 height 3
select select "%"
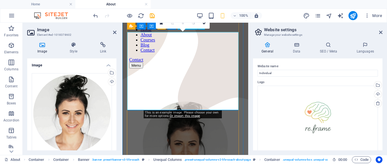
scroll to position [28, 0]
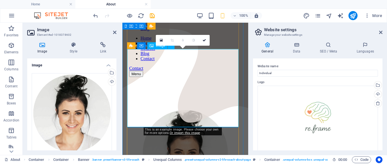
click at [180, 110] on figure at bounding box center [185, 153] width 121 height 86
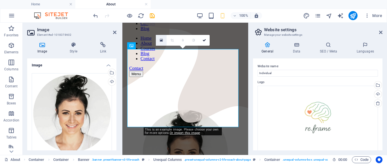
click at [161, 40] on icon at bounding box center [161, 40] width 3 height 4
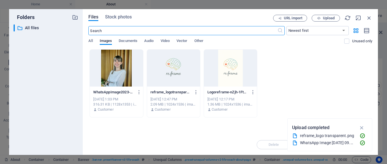
scroll to position [33, 0]
click at [119, 68] on div at bounding box center [116, 68] width 53 height 37
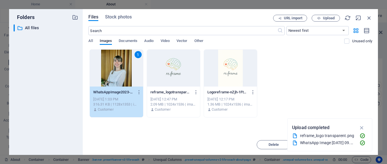
click at [361, 127] on icon "button" at bounding box center [361, 127] width 7 height 6
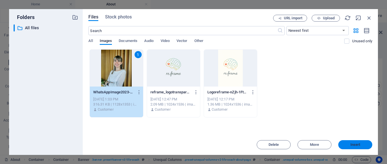
click at [351, 144] on span "Insert" at bounding box center [355, 144] width 10 height 3
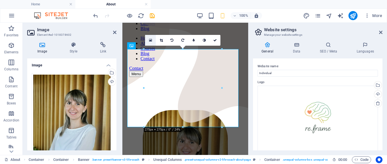
click at [151, 39] on icon at bounding box center [150, 40] width 3 height 4
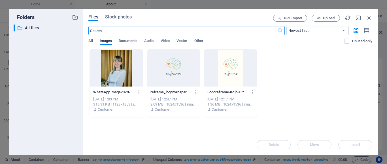
scroll to position [33, 0]
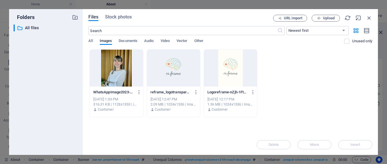
click at [115, 71] on div at bounding box center [116, 68] width 53 height 37
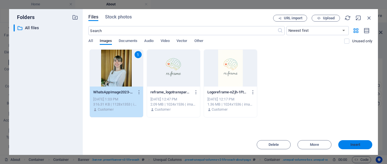
click at [346, 146] on span "Insert" at bounding box center [354, 144] width 29 height 3
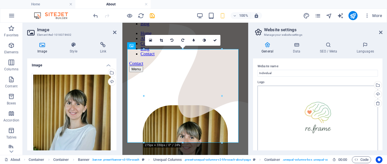
scroll to position [28, 0]
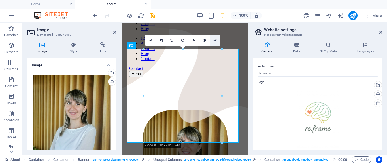
click at [215, 39] on icon at bounding box center [214, 40] width 3 height 3
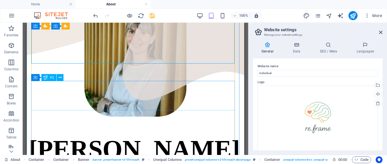
scroll to position [170, 0]
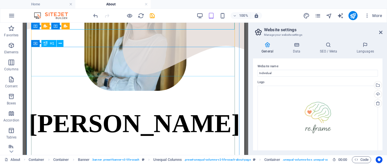
click at [138, 109] on div "Jenny Wilson" at bounding box center [135, 123] width 213 height 29
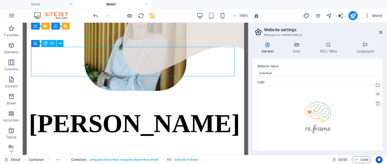
click at [138, 109] on div "Jenny Wilson" at bounding box center [135, 123] width 213 height 29
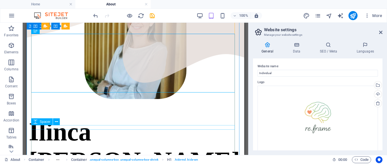
scroll to position [183, 0]
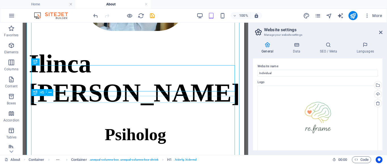
scroll to position [258, 0]
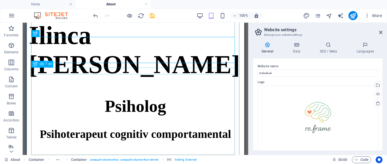
click at [133, 159] on div "certified life & career coach" at bounding box center [135, 161] width 213 height 5
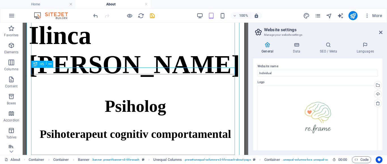
click at [104, 159] on div "certified life & career coach" at bounding box center [135, 161] width 213 height 5
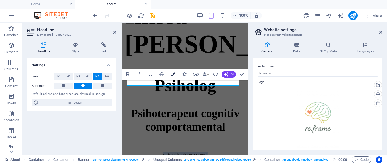
scroll to position [251, 0]
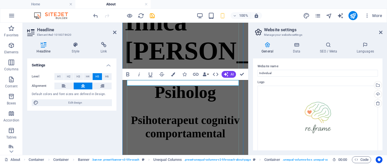
click at [164, 158] on span "certified life & career coach" at bounding box center [185, 160] width 44 height 4
click at [207, 158] on span "certified life & career coach" at bounding box center [185, 160] width 44 height 4
drag, startPoint x: 226, startPoint y: 83, endPoint x: 136, endPoint y: 85, distance: 90.4
click at [136, 158] on h5 "certified life & career coach" at bounding box center [185, 160] width 121 height 5
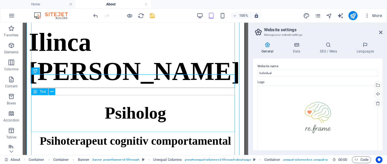
scroll to position [279, 0]
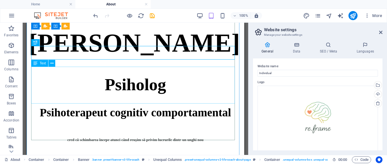
click at [81, 160] on div "There are many variations of passages of Lorem Ipsum available, but the majorit…" at bounding box center [135, 167] width 213 height 15
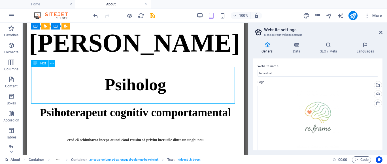
click at [56, 160] on div "There are many variations of passages of Lorem Ipsum available, but the majorit…" at bounding box center [135, 167] width 213 height 15
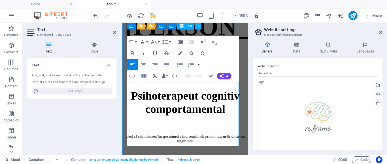
scroll to position [268, 0]
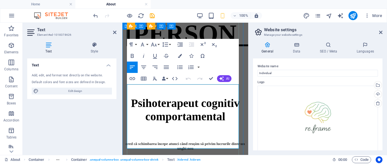
drag, startPoint x: 128, startPoint y: 113, endPoint x: 193, endPoint y: 141, distance: 70.6
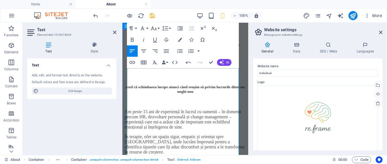
scroll to position [353, 0]
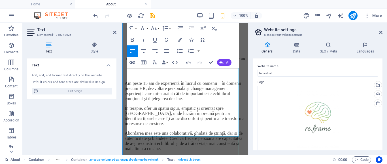
click at [180, 131] on p "Abordarea mea este una colaborativă, ghidată de știință, dar și de autenticitat…" at bounding box center [185, 141] width 121 height 20
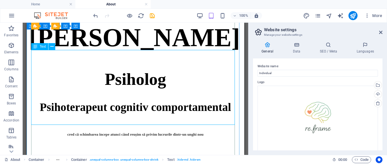
scroll to position [296, 0]
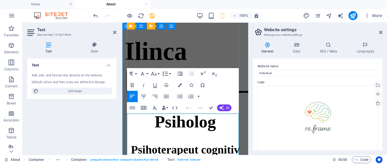
scroll to position [250, 0]
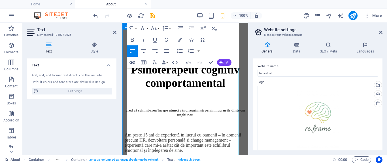
scroll to position [307, 0]
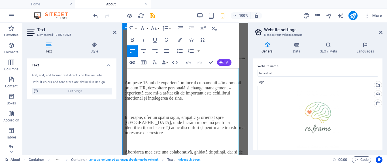
scroll to position [363, 0]
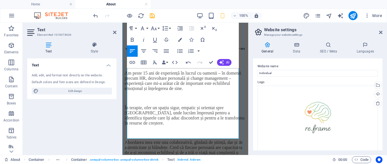
click at [185, 140] on p "Abordarea mea este una colaborativă, ghidată de știință, dar și de autenticitat…" at bounding box center [185, 150] width 121 height 20
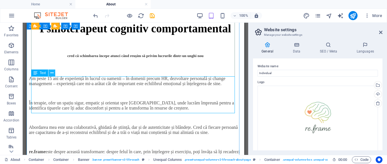
click at [52, 72] on icon at bounding box center [51, 73] width 3 height 6
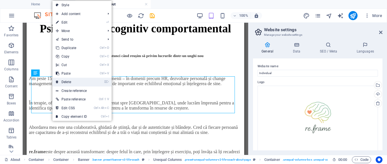
click at [65, 81] on link "⌦ Delete" at bounding box center [71, 82] width 38 height 8
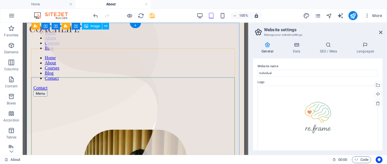
scroll to position [0, 0]
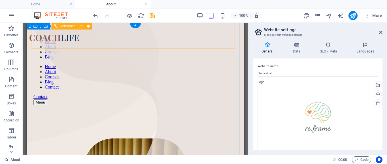
click at [69, 37] on div at bounding box center [54, 39] width 50 height 8
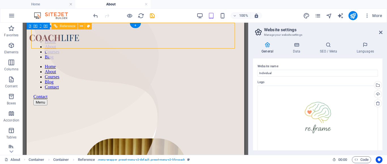
click at [75, 36] on div at bounding box center [54, 39] width 50 height 8
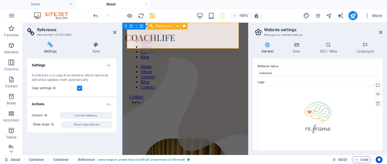
click at [167, 35] on div at bounding box center [150, 39] width 50 height 8
click at [166, 35] on div at bounding box center [150, 39] width 50 height 8
click at [228, 99] on div "Menu" at bounding box center [185, 102] width 112 height 6
click at [229, 99] on div "Menu" at bounding box center [185, 102] width 112 height 6
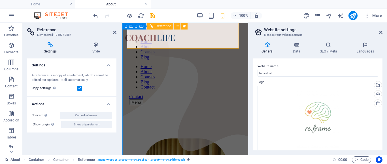
click at [147, 35] on div at bounding box center [150, 39] width 50 height 8
click at [170, 35] on div at bounding box center [150, 39] width 50 height 8
click at [177, 25] on icon at bounding box center [177, 26] width 3 height 6
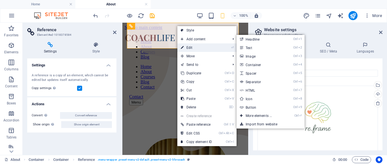
click at [189, 46] on link "⏎ Edit" at bounding box center [196, 47] width 38 height 8
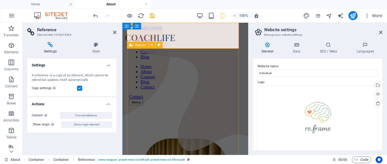
click at [141, 47] on div "Banner" at bounding box center [138, 45] width 22 height 7
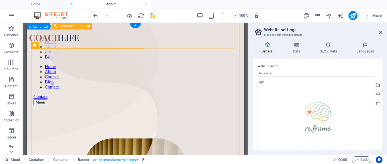
click at [141, 44] on div "Home About Courses Blog Home About Courses Blog Contact Contact Menu" at bounding box center [135, 70] width 213 height 80
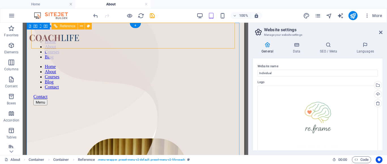
click at [62, 39] on div at bounding box center [54, 39] width 50 height 8
click at [49, 36] on div at bounding box center [54, 39] width 50 height 8
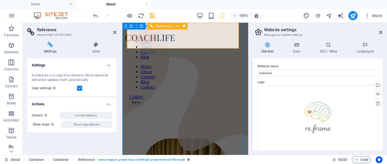
click at [147, 94] on div "Contact" at bounding box center [185, 96] width 112 height 5
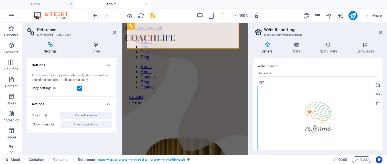
click at [323, 110] on div "Drag files here, click to choose files or select files from Files or our free s…" at bounding box center [317, 119] width 120 height 67
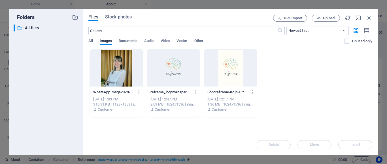
click at [230, 69] on div at bounding box center [230, 68] width 53 height 37
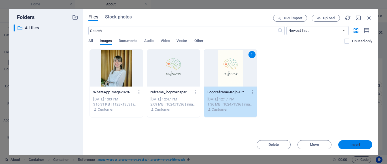
click at [350, 143] on span "Insert" at bounding box center [354, 144] width 29 height 3
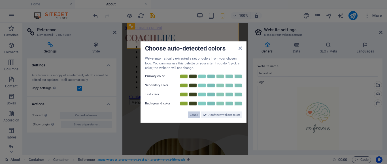
click at [195, 115] on span "Cancel" at bounding box center [194, 114] width 8 height 7
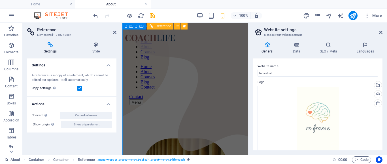
click at [163, 39] on div at bounding box center [150, 39] width 50 height 8
click at [166, 35] on div at bounding box center [150, 39] width 50 height 8
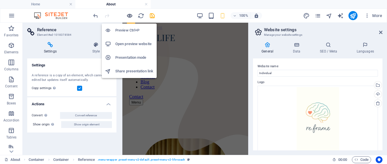
click at [131, 15] on icon "button" at bounding box center [129, 15] width 7 height 7
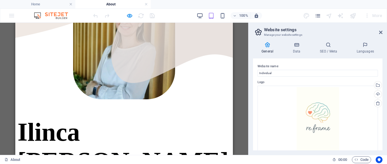
scroll to position [113, 0]
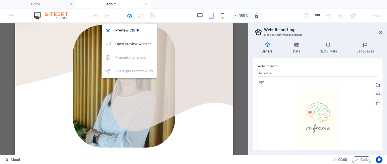
drag, startPoint x: 127, startPoint y: 15, endPoint x: 111, endPoint y: 18, distance: 16.7
click at [127, 15] on icon "button" at bounding box center [129, 15] width 7 height 7
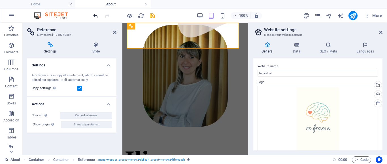
scroll to position [0, 0]
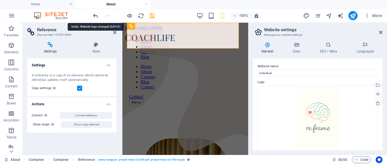
click at [96, 15] on icon "undo" at bounding box center [95, 15] width 7 height 7
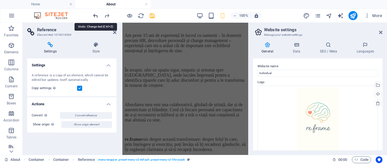
scroll to position [451, 0]
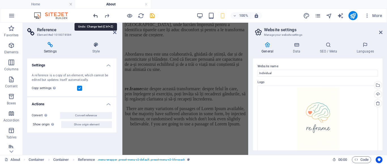
click at [95, 15] on icon "undo" at bounding box center [95, 15] width 7 height 7
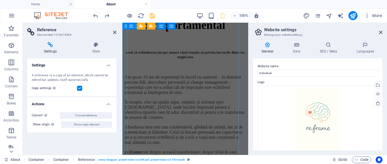
scroll to position [395, 0]
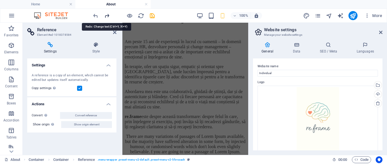
click at [105, 14] on icon "redo" at bounding box center [107, 15] width 7 height 7
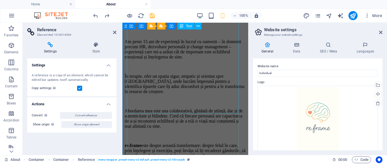
click at [197, 78] on div "Am peste 15 ani de experiență în lucrul cu oamenii – în domenii precum HR, dezv…" at bounding box center [185, 98] width 121 height 119
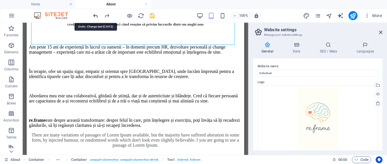
click at [95, 15] on icon "undo" at bounding box center [95, 15] width 7 height 7
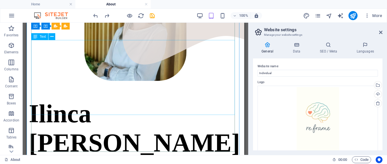
scroll to position [319, 0]
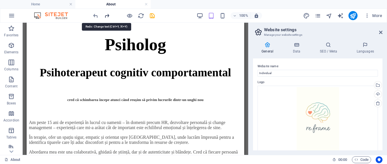
click at [108, 15] on icon "redo" at bounding box center [107, 15] width 7 height 7
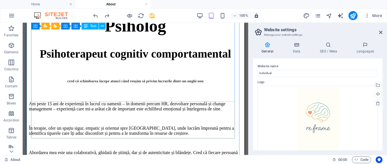
scroll to position [423, 0]
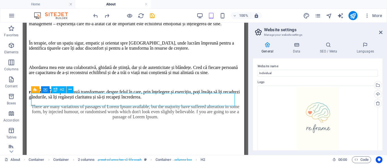
click at [107, 124] on div at bounding box center [135, 144] width 213 height 40
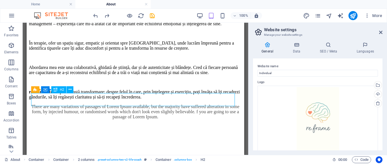
scroll to position [410, 0]
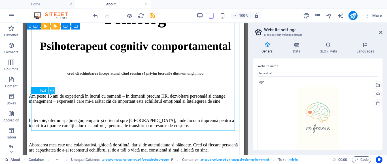
click at [51, 90] on icon at bounding box center [51, 90] width 3 height 6
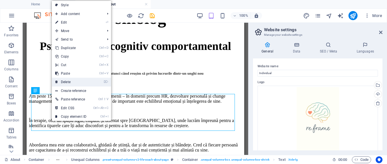
click at [67, 82] on link "⌦ Delete" at bounding box center [71, 82] width 38 height 8
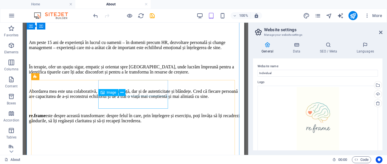
scroll to position [394, 0]
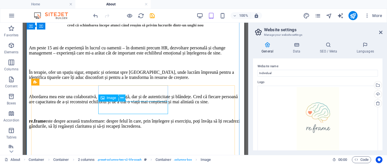
click at [122, 98] on icon at bounding box center [121, 98] width 3 height 6
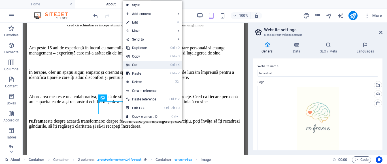
click at [135, 66] on link "Ctrl X Cut" at bounding box center [142, 65] width 38 height 8
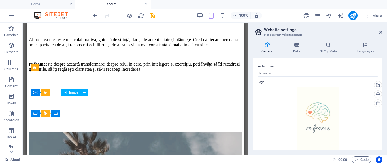
scroll to position [458, 0]
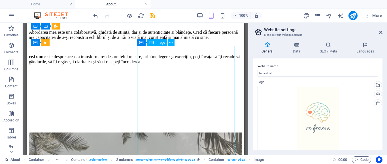
scroll to position [390, 0]
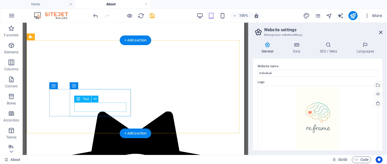
scroll to position [487, 0]
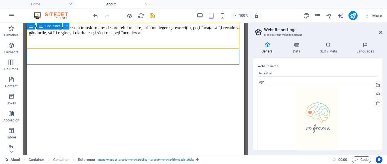
click at [66, 25] on icon at bounding box center [66, 26] width 3 height 6
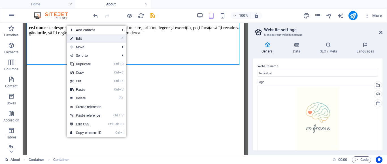
click at [73, 38] on link "⏎ Edit" at bounding box center [86, 38] width 38 height 8
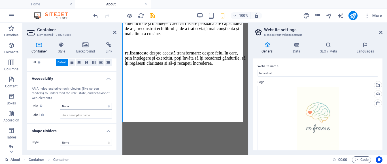
scroll to position [0, 0]
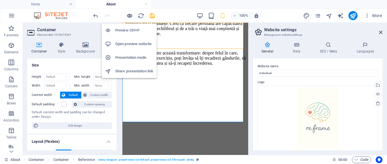
click at [130, 14] on icon "button" at bounding box center [129, 15] width 7 height 7
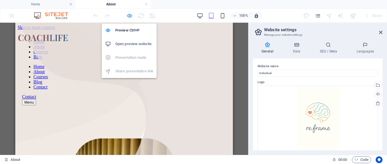
click at [129, 15] on icon "button" at bounding box center [129, 15] width 7 height 7
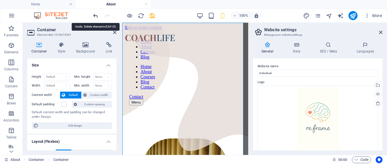
click at [98, 15] on icon "undo" at bounding box center [95, 15] width 7 height 7
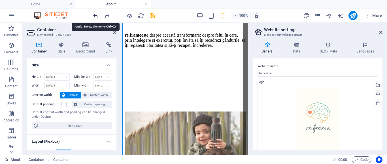
scroll to position [548, 0]
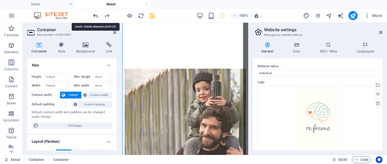
click at [96, 15] on icon "undo" at bounding box center [95, 15] width 7 height 7
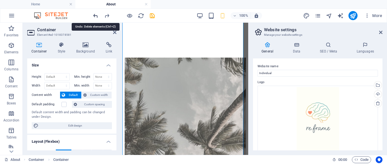
click at [96, 15] on icon "undo" at bounding box center [95, 15] width 7 height 7
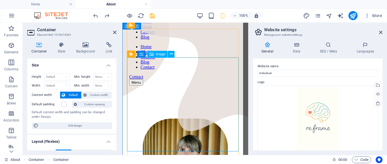
scroll to position [0, 0]
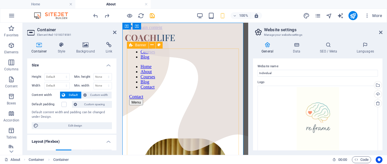
click at [141, 46] on span "Banner" at bounding box center [140, 44] width 11 height 3
click at [140, 45] on span "Banner" at bounding box center [140, 44] width 11 height 3
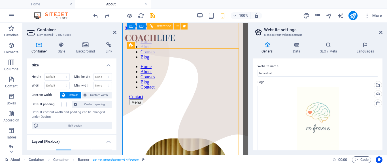
click at [175, 35] on div at bounding box center [150, 39] width 50 height 8
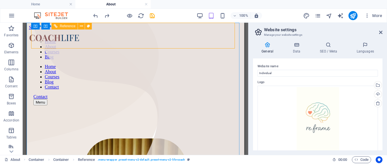
click at [56, 26] on icon at bounding box center [56, 26] width 4 height 7
click at [81, 27] on icon at bounding box center [81, 26] width 3 height 6
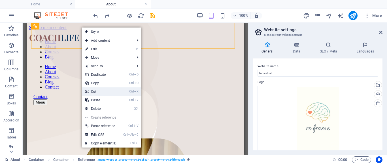
click at [91, 91] on link "Ctrl X Cut" at bounding box center [101, 91] width 38 height 8
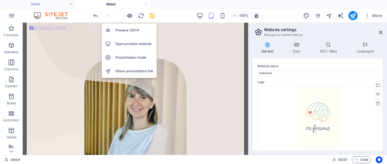
click at [131, 14] on icon "button" at bounding box center [129, 15] width 7 height 7
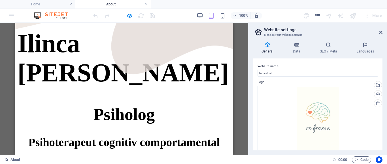
scroll to position [170, 0]
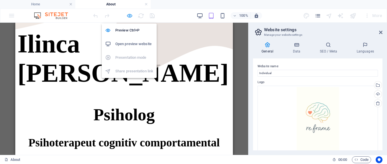
click at [128, 16] on icon "button" at bounding box center [129, 15] width 7 height 7
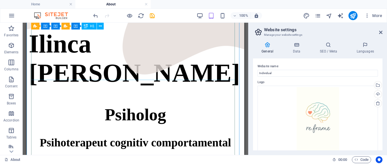
click at [151, 72] on div "Ilinca Elena Coroian" at bounding box center [135, 58] width 213 height 58
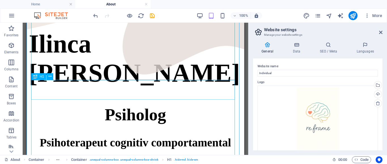
click at [170, 105] on div "Psiholog" at bounding box center [135, 115] width 213 height 20
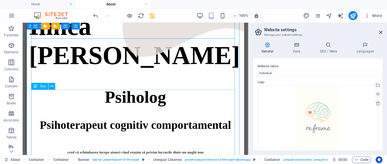
scroll to position [255, 0]
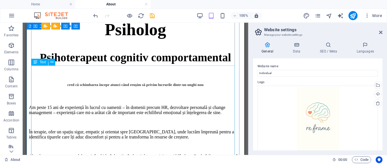
click at [171, 105] on div "Am peste 15 ani de experiență în lucrul cu oamenii – în domenii precum HR, dezv…" at bounding box center [135, 146] width 213 height 83
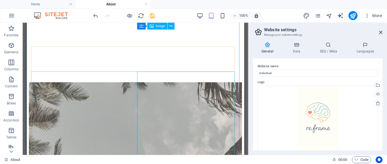
scroll to position [396, 0]
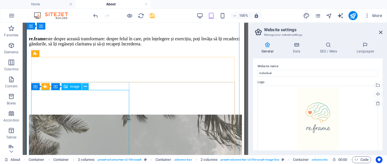
click at [86, 87] on icon at bounding box center [85, 87] width 3 height 6
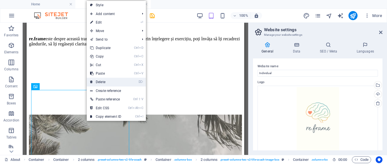
click at [102, 82] on link "⌦ Delete" at bounding box center [106, 82] width 38 height 8
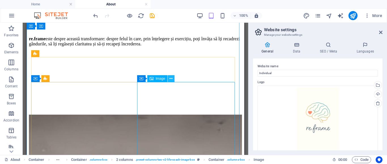
click at [172, 78] on icon at bounding box center [170, 79] width 3 height 6
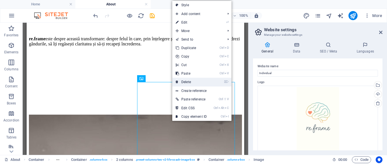
click at [186, 81] on link "⌦ Delete" at bounding box center [191, 82] width 38 height 8
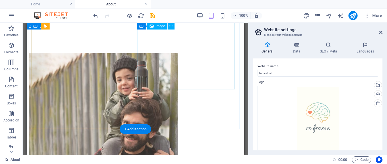
click at [167, 77] on figure at bounding box center [135, 128] width 213 height 150
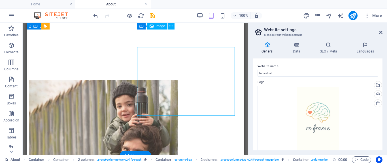
scroll to position [381, 0]
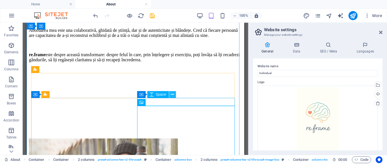
click at [173, 94] on icon at bounding box center [172, 94] width 3 height 6
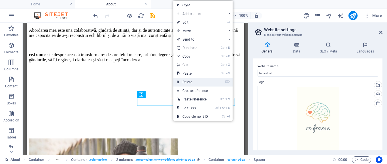
click at [189, 80] on link "⌦ Delete" at bounding box center [192, 82] width 38 height 8
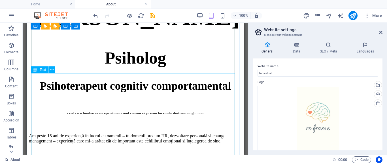
scroll to position [481, 0]
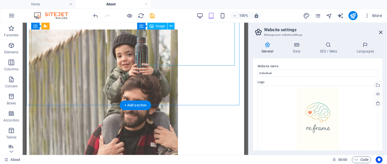
click at [178, 56] on figure at bounding box center [135, 104] width 213 height 150
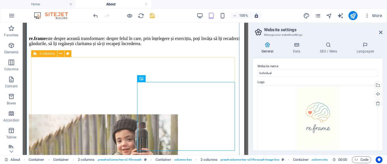
scroll to position [396, 0]
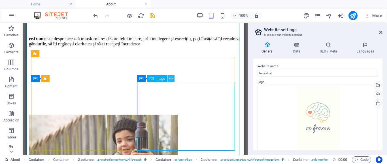
click at [171, 77] on icon at bounding box center [170, 79] width 3 height 6
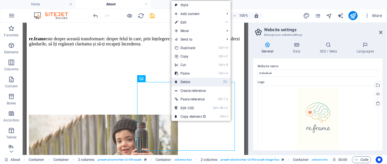
click at [185, 80] on link "⌦ Delete" at bounding box center [190, 82] width 38 height 8
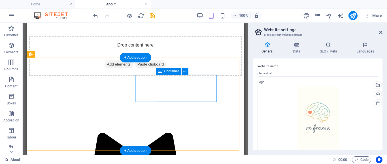
scroll to position [537, 0]
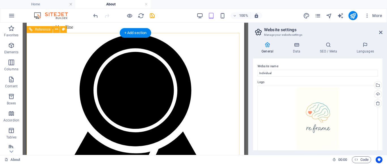
scroll to position [962, 0]
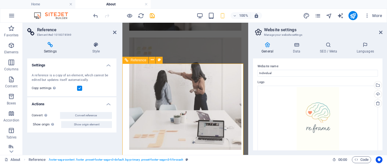
scroll to position [1317, 0]
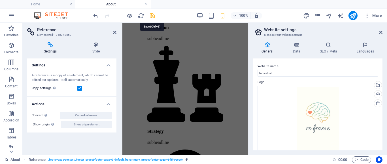
click at [152, 15] on icon "save" at bounding box center [152, 15] width 7 height 7
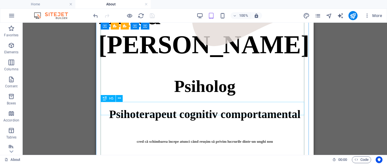
scroll to position [170, 0]
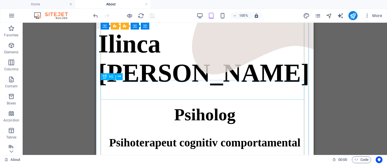
click at [226, 105] on div "Psiholog" at bounding box center [204, 115] width 213 height 20
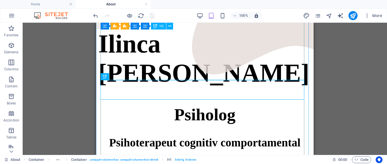
click at [180, 56] on div "Ilinca Elena Coroian" at bounding box center [204, 58] width 213 height 58
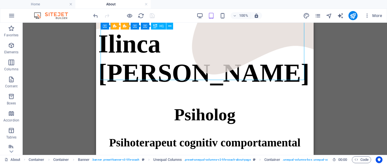
click at [182, 64] on div "Ilinca Elena Coroian" at bounding box center [204, 58] width 213 height 58
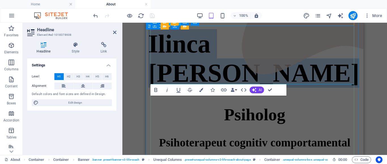
scroll to position [166, 0]
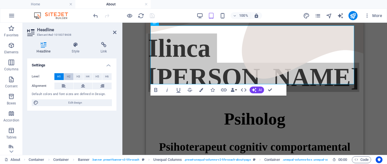
click at [65, 76] on button "H2" at bounding box center [68, 76] width 9 height 7
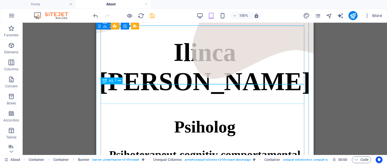
click at [229, 117] on div "Psiholog" at bounding box center [204, 127] width 213 height 20
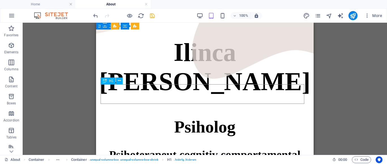
click at [222, 117] on div "Psiholog" at bounding box center [204, 127] width 213 height 20
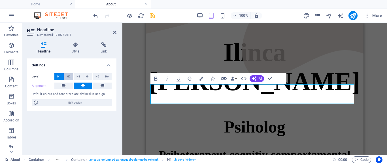
click at [67, 76] on span "H2" at bounding box center [69, 76] width 4 height 7
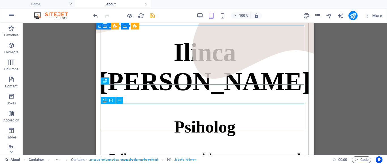
click at [226, 151] on div "Psihoterapeut cognitiv comportamental" at bounding box center [204, 157] width 213 height 13
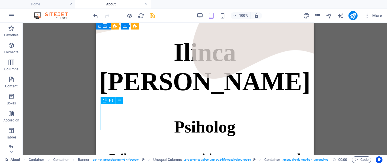
click at [237, 151] on div "Psihoterapeut cognitiv comportamental" at bounding box center [204, 157] width 213 height 13
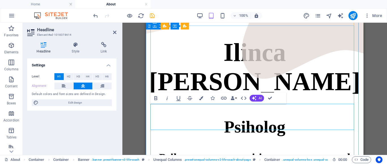
click at [265, 151] on span "Psihoterapeut cognitiv comportamental" at bounding box center [254, 157] width 191 height 13
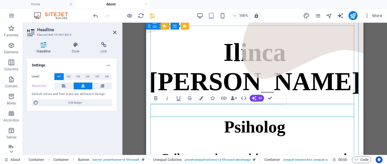
drag, startPoint x: 351, startPoint y: 110, endPoint x: 357, endPoint y: 113, distance: 6.7
click at [347, 151] on span "Psihoterapie cognitiv comportamental" at bounding box center [255, 157] width 184 height 13
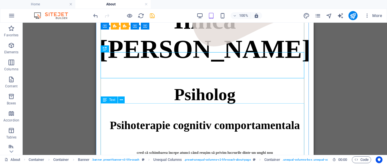
scroll to position [222, 0]
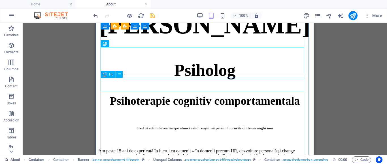
click at [140, 126] on div "cred că schimbarea începe atunci când reușim să privim lucrurile dintr-un unghi…" at bounding box center [204, 128] width 213 height 5
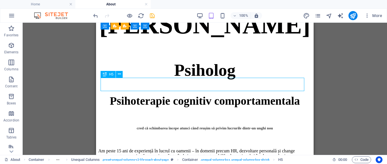
click at [161, 126] on div "cred că schimbarea începe atunci când reușim să privim lucrurile dintr-un unghi…" at bounding box center [204, 128] width 213 height 5
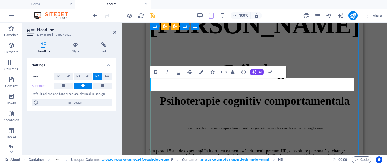
click at [187, 126] on span "cred că schimbarea începe atunci când reușim să privim lucrurile dintr-un unghi…" at bounding box center [255, 128] width 136 height 4
copy span "ă"
click at [298, 94] on div "Psihoterapie cognitiv comportamentala" at bounding box center [254, 100] width 213 height 13
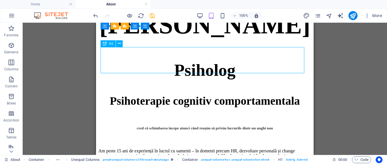
click at [303, 94] on div "Psihoterapie cognitiv comportamentala" at bounding box center [204, 100] width 213 height 13
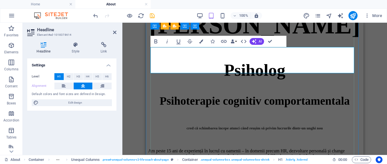
click at [303, 94] on h1 "Psihoterapie cognitiv comportamentala" at bounding box center [254, 100] width 213 height 13
click at [299, 94] on h1 "Psihoterapie cognitiv comportamentala" at bounding box center [254, 100] width 213 height 13
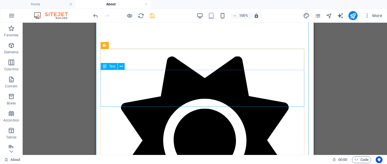
scroll to position [675, 0]
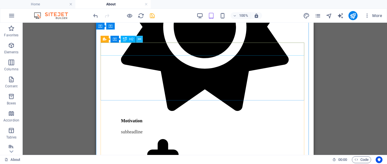
click at [141, 39] on icon at bounding box center [139, 39] width 3 height 6
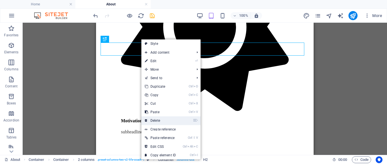
click at [155, 119] on link "⌦ Delete" at bounding box center [160, 120] width 38 height 8
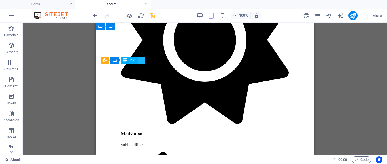
click at [140, 59] on icon at bounding box center [141, 60] width 3 height 6
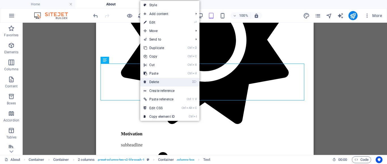
click at [157, 82] on link "⌦ Delete" at bounding box center [159, 82] width 38 height 8
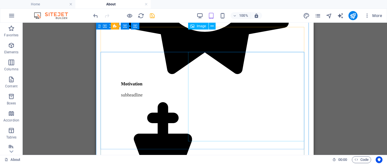
scroll to position [682, 0]
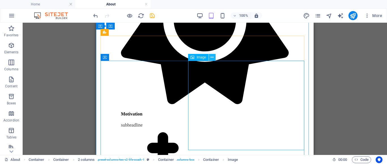
click at [212, 57] on icon at bounding box center [211, 57] width 3 height 6
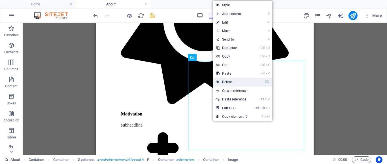
click at [225, 81] on link "⌦ Delete" at bounding box center [232, 82] width 38 height 8
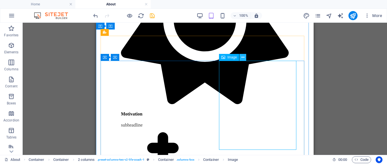
click at [241, 55] on icon at bounding box center [242, 57] width 3 height 6
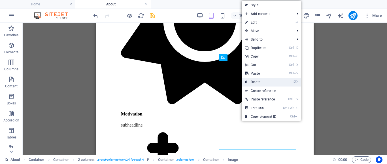
click at [256, 81] on link "⌦ Delete" at bounding box center [261, 82] width 38 height 8
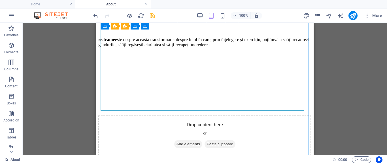
scroll to position [423, 0]
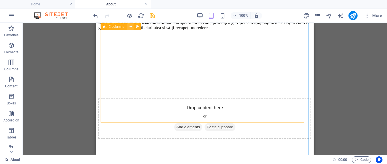
click at [129, 27] on icon at bounding box center [130, 27] width 3 height 6
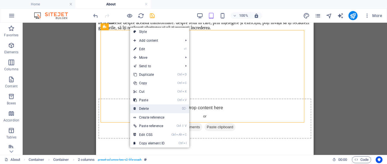
click at [144, 106] on link "⌦ Delete" at bounding box center [149, 108] width 38 height 8
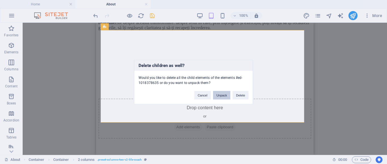
click at [219, 95] on button "Unpack" at bounding box center [221, 95] width 17 height 8
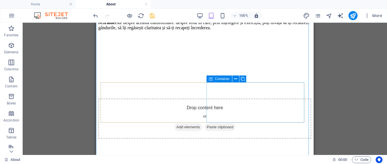
scroll to position [387, 0]
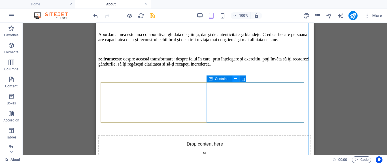
click at [234, 78] on icon at bounding box center [235, 79] width 3 height 6
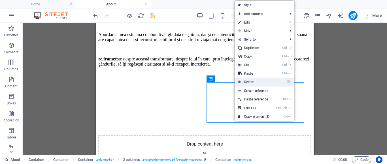
click at [248, 81] on link "⌦ Delete" at bounding box center [254, 82] width 38 height 8
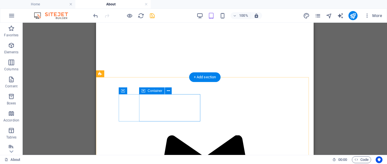
scroll to position [440, 0]
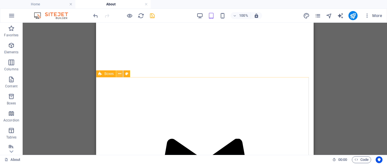
click at [120, 73] on icon at bounding box center [119, 74] width 3 height 6
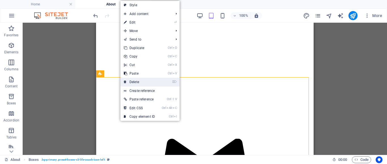
click at [135, 80] on link "⌦ Delete" at bounding box center [139, 82] width 38 height 8
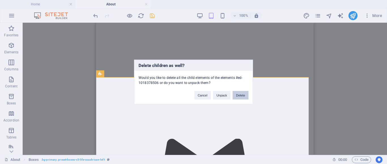
click at [242, 95] on button "Delete" at bounding box center [240, 95] width 16 height 8
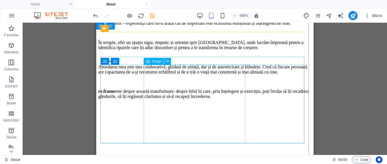
scroll to position [525, 0]
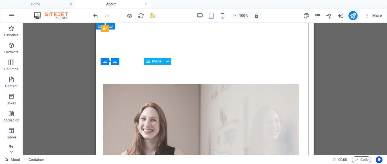
drag, startPoint x: 187, startPoint y: 94, endPoint x: 178, endPoint y: 67, distance: 28.4
click at [178, 84] on figure at bounding box center [201, 160] width 196 height 152
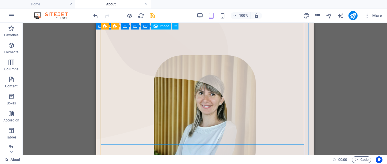
scroll to position [0, 0]
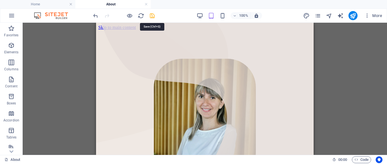
click at [151, 16] on icon "save" at bounding box center [152, 15] width 7 height 7
click at [58, 14] on img at bounding box center [54, 15] width 42 height 7
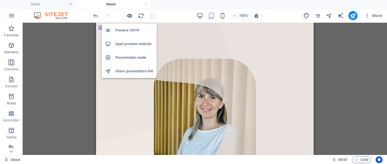
click at [130, 14] on icon "button" at bounding box center [129, 15] width 7 height 7
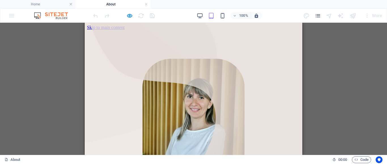
click at [54, 15] on img at bounding box center [54, 15] width 42 height 7
click at [147, 3] on link at bounding box center [145, 4] width 3 height 5
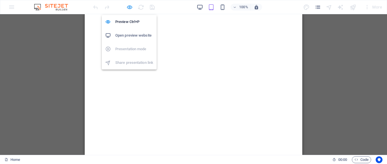
click at [129, 7] on icon "button" at bounding box center [129, 7] width 7 height 7
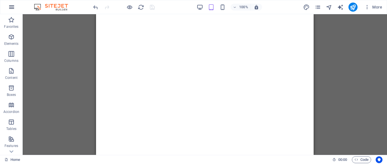
click at [12, 7] on icon "button" at bounding box center [11, 7] width 7 height 7
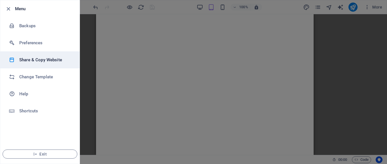
click at [36, 59] on h6 "Share & Copy Website" at bounding box center [45, 59] width 52 height 7
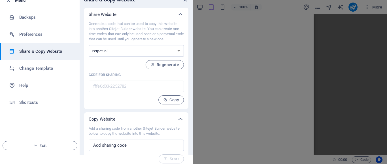
scroll to position [13, 0]
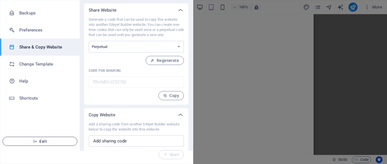
click at [52, 141] on span "Exit" at bounding box center [39, 141] width 65 height 5
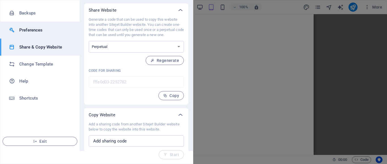
click at [30, 29] on h6 "Preferences" at bounding box center [45, 30] width 52 height 7
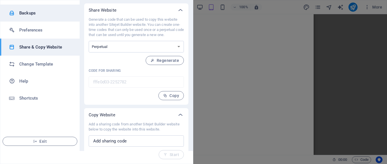
scroll to position [0, 0]
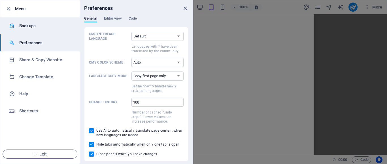
click at [26, 27] on h6 "Backups" at bounding box center [45, 25] width 52 height 7
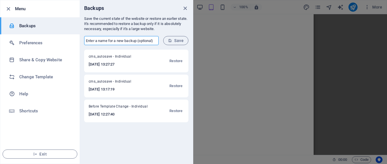
click at [130, 40] on input "text" at bounding box center [121, 40] width 74 height 9
type input "October 6"
click at [178, 42] on span "Save" at bounding box center [176, 40] width 16 height 5
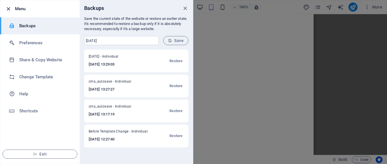
click at [9, 8] on icon "button" at bounding box center [8, 9] width 7 height 7
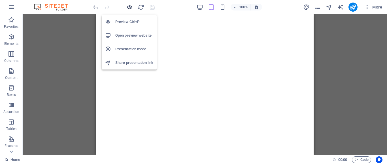
click at [132, 6] on icon "button" at bounding box center [129, 7] width 7 height 7
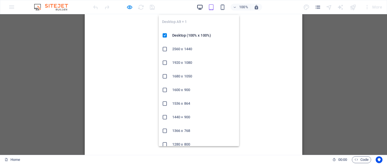
click at [199, 5] on icon "button" at bounding box center [200, 7] width 7 height 7
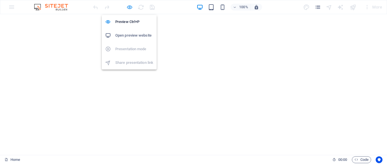
click at [130, 7] on icon "button" at bounding box center [129, 7] width 7 height 7
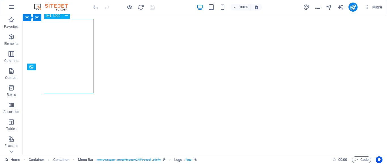
select select "px"
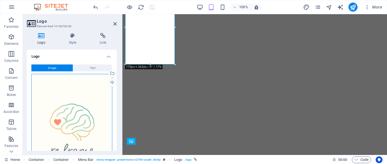
click at [69, 117] on div "Drag files here, click to choose files or select files from Files or our free s…" at bounding box center [72, 133] width 80 height 119
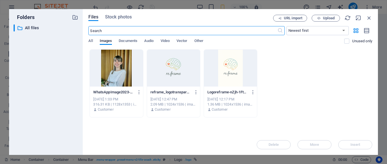
click at [179, 72] on div at bounding box center [173, 68] width 53 height 37
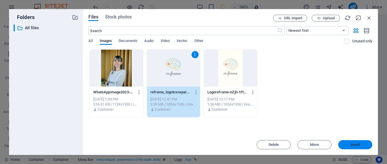
click at [355, 144] on span "Insert" at bounding box center [355, 144] width 10 height 3
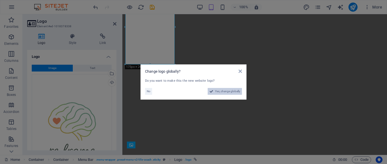
click at [223, 90] on span "Yes, change globally" at bounding box center [227, 91] width 25 height 7
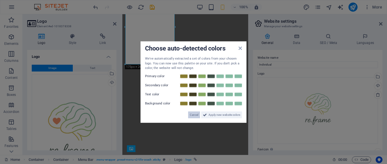
click at [195, 114] on span "Cancel" at bounding box center [194, 114] width 8 height 7
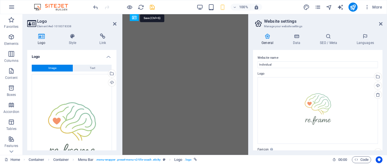
click at [153, 7] on icon "save" at bounding box center [152, 7] width 7 height 7
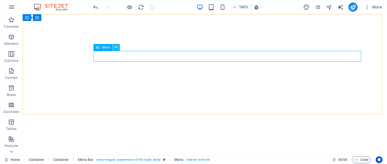
click at [116, 46] on icon at bounding box center [116, 47] width 3 height 6
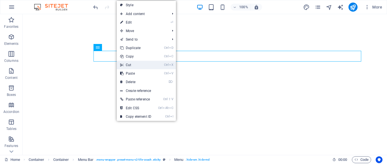
click at [128, 65] on link "Ctrl X Cut" at bounding box center [136, 65] width 38 height 8
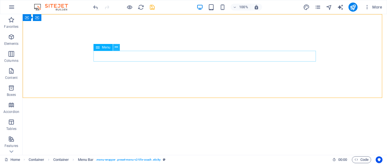
click at [114, 45] on button at bounding box center [116, 47] width 7 height 7
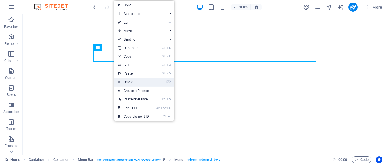
click at [132, 80] on link "⌦ Delete" at bounding box center [133, 82] width 38 height 8
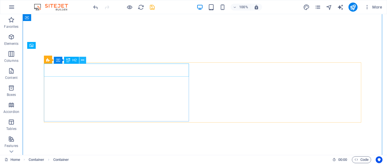
click at [82, 60] on icon at bounding box center [82, 60] width 3 height 6
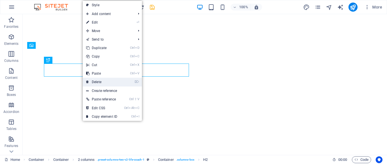
click at [97, 80] on link "⌦ Delete" at bounding box center [102, 82] width 38 height 8
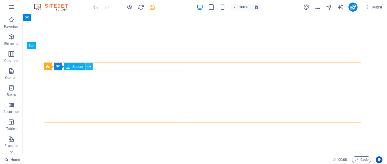
click at [88, 66] on icon at bounding box center [88, 67] width 3 height 6
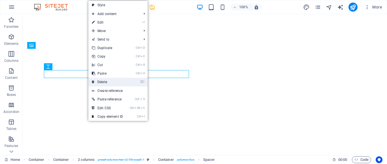
click at [102, 82] on link "⌦ Delete" at bounding box center [107, 82] width 38 height 8
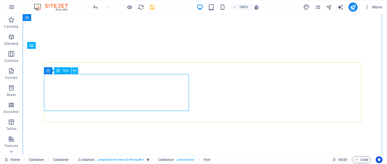
click at [71, 70] on button at bounding box center [74, 70] width 7 height 7
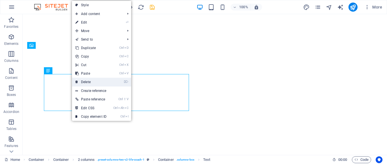
click at [87, 82] on link "⌦ Delete" at bounding box center [91, 82] width 38 height 8
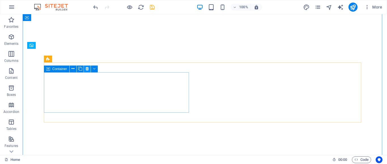
click at [87, 69] on icon at bounding box center [87, 69] width 3 height 6
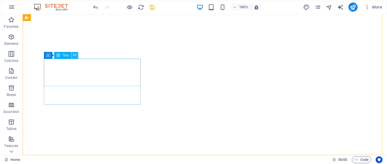
click at [75, 54] on icon at bounding box center [74, 55] width 3 height 6
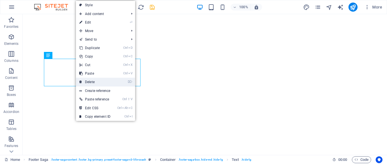
click at [89, 81] on link "⌦ Delete" at bounding box center [95, 82] width 38 height 8
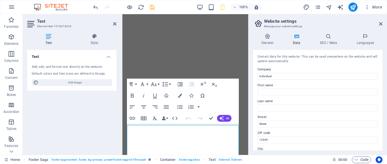
click at [272, 136] on input "12345" at bounding box center [317, 139] width 120 height 7
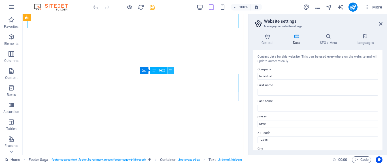
click at [171, 70] on icon at bounding box center [170, 70] width 3 height 6
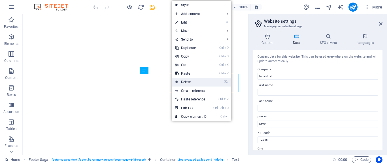
click at [184, 82] on link "⌦ Delete" at bounding box center [191, 82] width 38 height 8
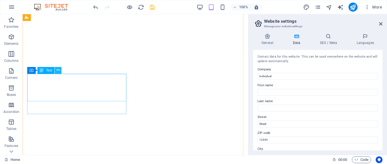
click at [60, 70] on button at bounding box center [58, 70] width 7 height 7
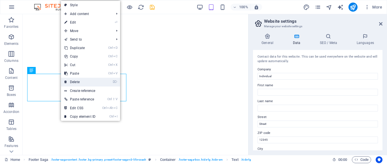
click at [70, 81] on link "⌦ Delete" at bounding box center [80, 82] width 38 height 8
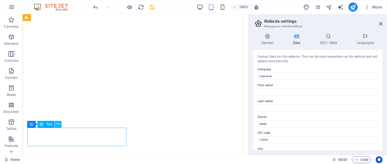
click at [59, 124] on icon at bounding box center [58, 124] width 3 height 6
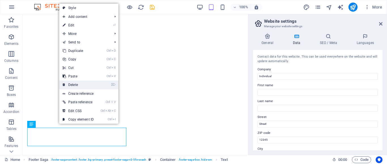
click at [73, 84] on link "⌦ Delete" at bounding box center [78, 84] width 38 height 8
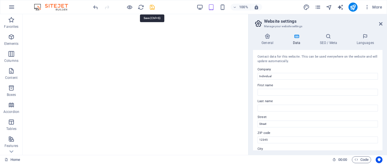
click at [153, 5] on icon "save" at bounding box center [152, 7] width 7 height 7
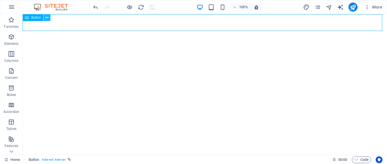
click at [48, 15] on icon at bounding box center [46, 18] width 3 height 6
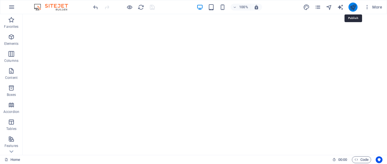
click at [354, 7] on icon "publish" at bounding box center [352, 7] width 7 height 7
click at [353, 7] on icon "publish" at bounding box center [352, 7] width 7 height 7
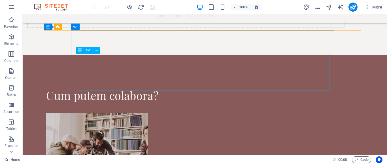
scroll to position [765, 0]
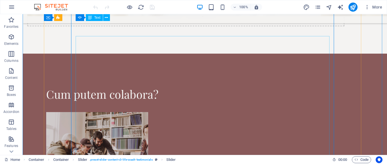
scroll to position [793, 0]
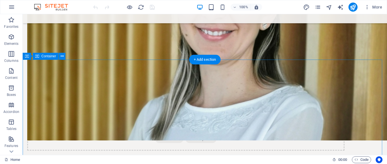
scroll to position [680, 0]
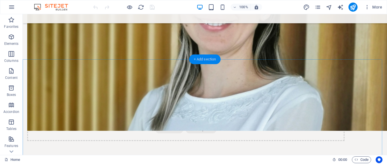
drag, startPoint x: 200, startPoint y: 59, endPoint x: 80, endPoint y: 49, distance: 120.5
click at [200, 59] on div "+ Add section" at bounding box center [204, 59] width 31 height 10
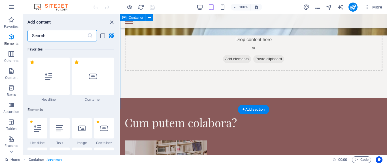
scroll to position [991, 0]
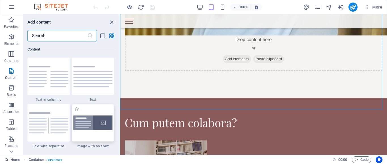
click at [86, 124] on img at bounding box center [92, 122] width 39 height 15
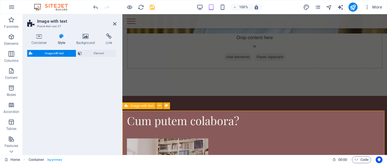
select select "rem"
select select "px"
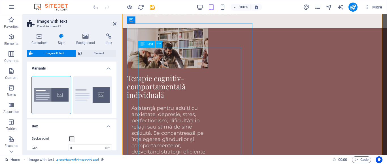
scroll to position [797, 0]
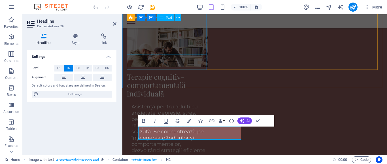
scroll to position [705, 0]
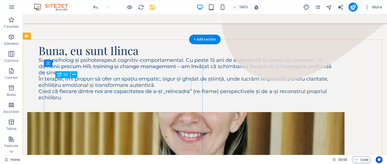
scroll to position [699, 0]
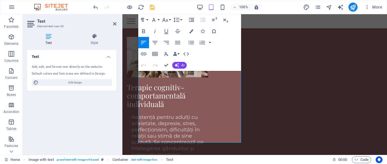
scroll to position [851, 0]
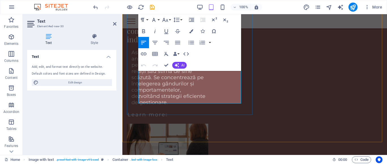
drag, startPoint x: 139, startPoint y: 144, endPoint x: 195, endPoint y: 102, distance: 69.7
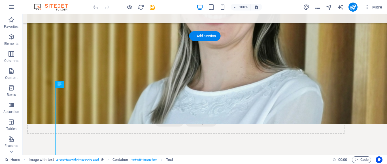
scroll to position [676, 0]
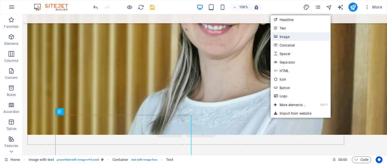
click at [276, 37] on icon at bounding box center [275, 36] width 3 height 8
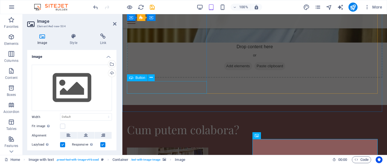
scroll to position [681, 0]
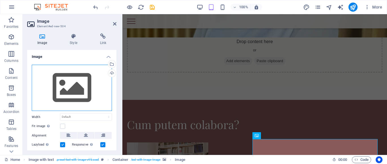
click at [71, 90] on div "Drag files here, click to choose files or select files from Files or our free s…" at bounding box center [72, 88] width 80 height 46
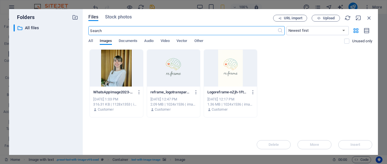
scroll to position [1108, 0]
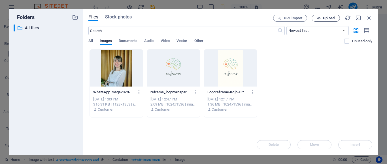
click at [324, 17] on span "Upload" at bounding box center [329, 17] width 12 height 3
drag, startPoint x: 369, startPoint y: 16, endPoint x: 185, endPoint y: 24, distance: 184.2
click at [369, 16] on icon "button" at bounding box center [369, 18] width 6 height 6
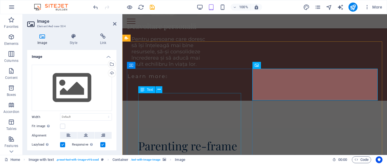
scroll to position [751, 0]
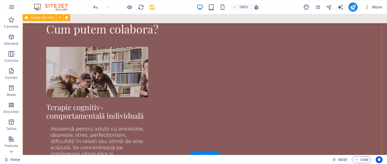
scroll to position [718, 0]
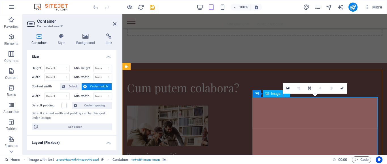
scroll to position [723, 0]
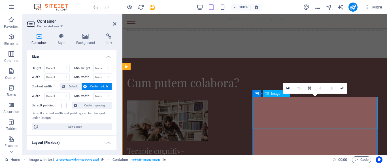
click at [271, 92] on span "Image" at bounding box center [275, 93] width 9 height 3
drag, startPoint x: 393, startPoint y: 109, endPoint x: 366, endPoint y: 93, distance: 30.8
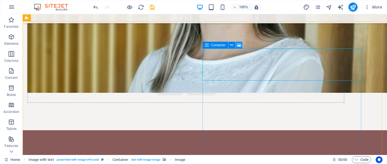
click at [238, 44] on icon at bounding box center [239, 45] width 4 height 6
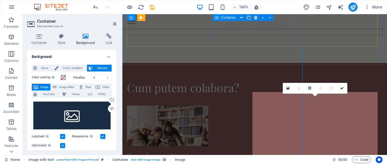
scroll to position [723, 0]
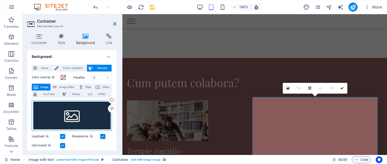
click at [76, 116] on div "Drag files here, click to choose files or select files from Files or our free s…" at bounding box center [72, 115] width 80 height 31
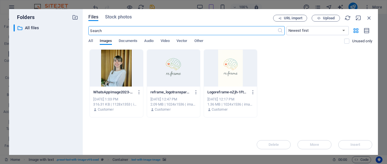
scroll to position [1108, 0]
click at [322, 17] on span "Upload" at bounding box center [325, 18] width 23 height 4
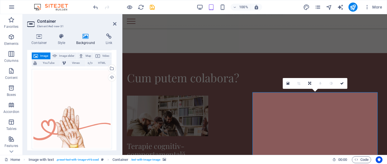
scroll to position [28, 0]
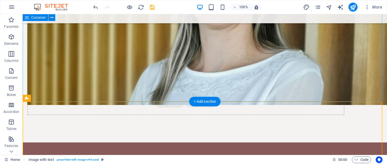
scroll to position [637, 0]
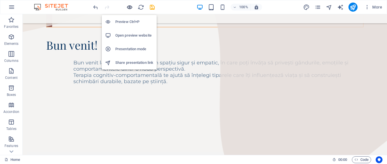
click at [129, 7] on icon "button" at bounding box center [129, 7] width 7 height 7
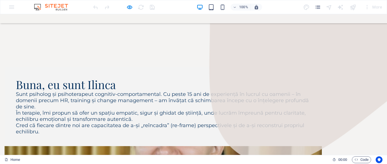
scroll to position [320, 0]
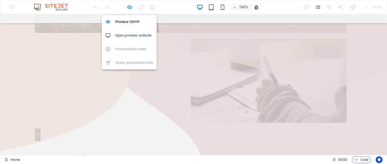
click at [130, 7] on icon "button" at bounding box center [129, 7] width 7 height 7
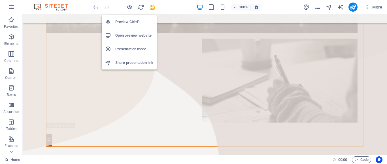
scroll to position [321, 0]
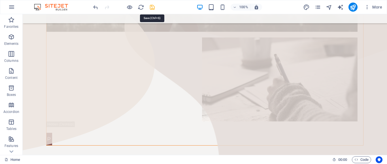
click at [152, 6] on icon "save" at bounding box center [152, 7] width 7 height 7
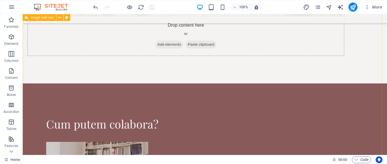
scroll to position [746, 0]
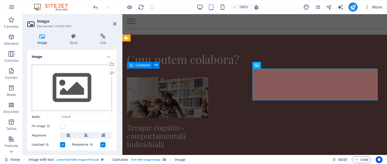
scroll to position [751, 0]
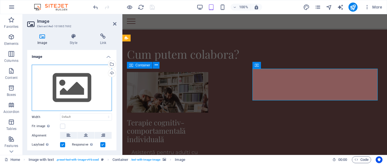
click at [75, 92] on div "Drag files here, click to choose files or select files from Files or our free s…" at bounding box center [72, 88] width 80 height 46
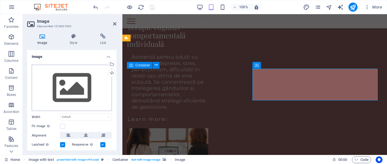
scroll to position [1108, 0]
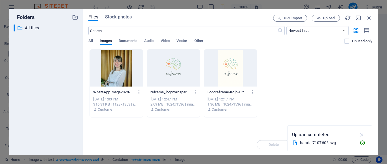
click at [362, 133] on icon "button" at bounding box center [361, 134] width 7 height 6
click at [322, 19] on span "Upload" at bounding box center [325, 18] width 23 height 4
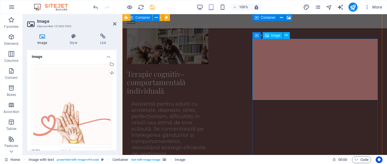
scroll to position [779, 0]
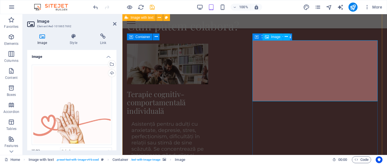
click at [286, 37] on icon at bounding box center [286, 37] width 3 height 6
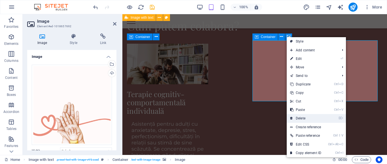
click at [302, 119] on link "⌦ Delete" at bounding box center [306, 118] width 38 height 8
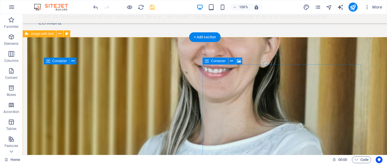
scroll to position [718, 0]
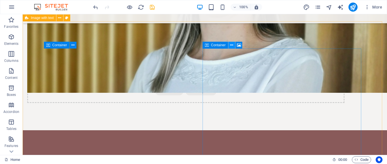
click at [232, 44] on icon at bounding box center [231, 45] width 3 height 6
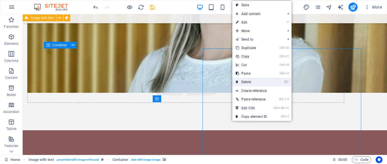
click at [250, 80] on link "⌦ Delete" at bounding box center [251, 82] width 38 height 8
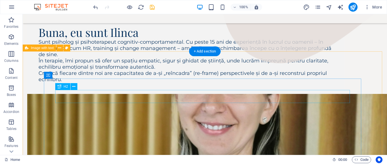
scroll to position [689, 0]
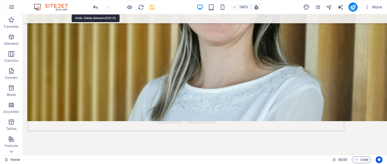
click at [96, 7] on icon "undo" at bounding box center [95, 7] width 7 height 7
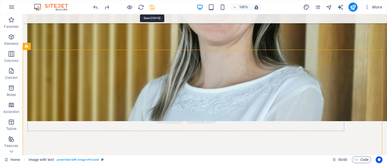
click at [151, 6] on icon "save" at bounding box center [152, 7] width 7 height 7
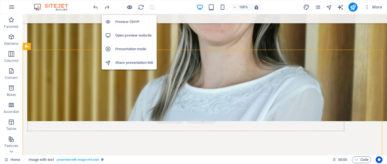
drag, startPoint x: 127, startPoint y: 7, endPoint x: 190, endPoint y: 52, distance: 77.2
click at [127, 7] on icon "button" at bounding box center [129, 7] width 7 height 7
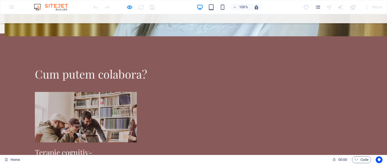
scroll to position [938, 0]
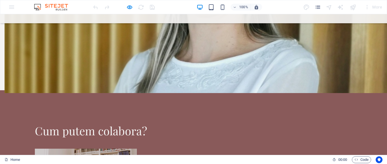
scroll to position [740, 0]
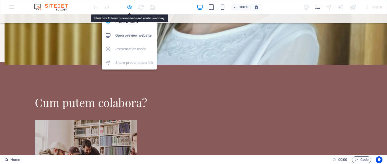
click at [128, 7] on icon "button" at bounding box center [129, 7] width 7 height 7
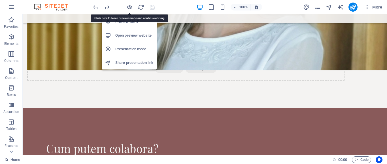
scroll to position [746, 0]
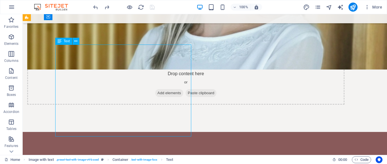
scroll to position [751, 0]
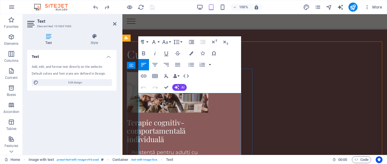
drag, startPoint x: 151, startPoint y: 125, endPoint x: 147, endPoint y: 125, distance: 3.7
copy p "ă"
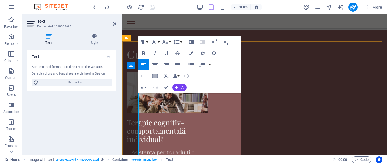
drag, startPoint x: 231, startPoint y: 106, endPoint x: 233, endPoint y: 108, distance: 3.2
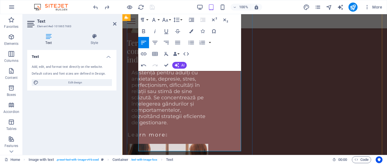
scroll to position [836, 0]
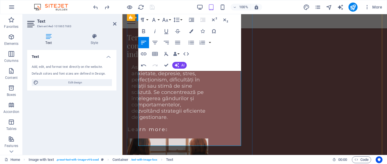
drag, startPoint x: 176, startPoint y: 125, endPoint x: 219, endPoint y: 141, distance: 46.1
copy p "Prin sesiunile de parenting imi propun sa și strategie bazată pe psihoterapia c…"
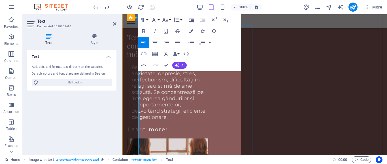
scroll to position [779, 0]
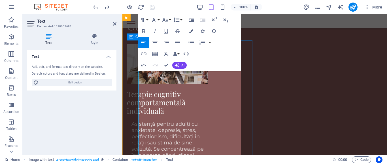
drag, startPoint x: 217, startPoint y: 141, endPoint x: 176, endPoint y: 97, distance: 60.3
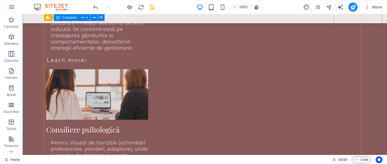
scroll to position [972, 0]
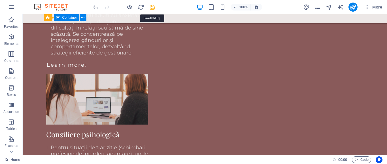
click at [152, 7] on icon "save" at bounding box center [152, 7] width 7 height 7
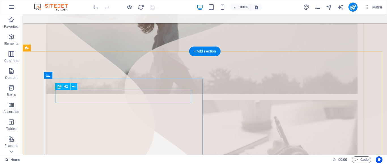
scroll to position [293, 0]
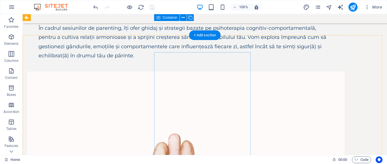
scroll to position [1359, 0]
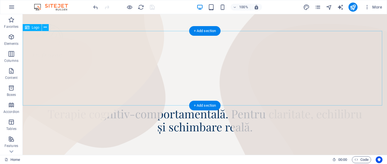
scroll to position [0, 0]
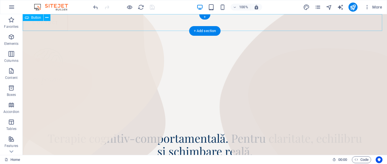
click at [59, 21] on div "Contact" at bounding box center [205, 22] width 364 height 17
click at [50, 23] on div "Contact" at bounding box center [205, 22] width 364 height 17
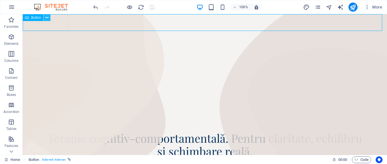
click at [47, 17] on icon at bounding box center [46, 18] width 3 height 6
click at [40, 24] on div "Contact" at bounding box center [205, 22] width 364 height 17
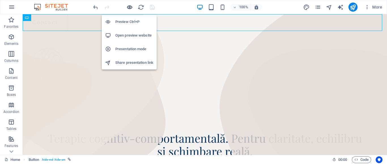
click at [131, 7] on icon "button" at bounding box center [129, 7] width 7 height 7
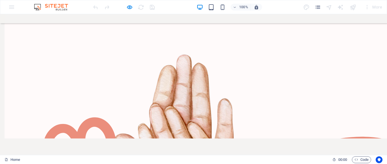
scroll to position [1408, 0]
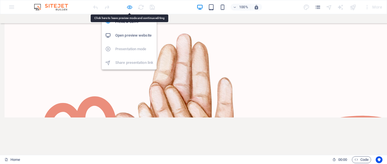
click at [129, 7] on icon "button" at bounding box center [129, 7] width 7 height 7
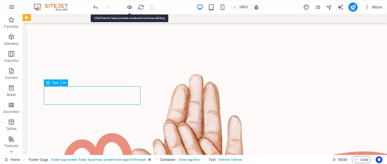
drag, startPoint x: 76, startPoint y: 90, endPoint x: 99, endPoint y: 105, distance: 28.0
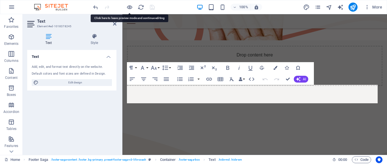
scroll to position [1522, 0]
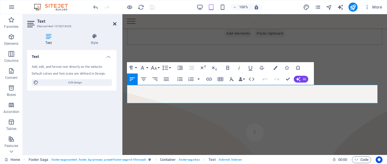
drag, startPoint x: 114, startPoint y: 23, endPoint x: 84, endPoint y: 8, distance: 32.7
click at [114, 23] on icon at bounding box center [114, 24] width 3 height 5
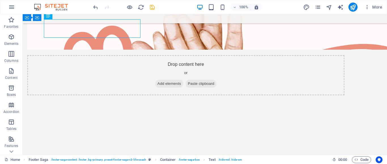
scroll to position [1469, 0]
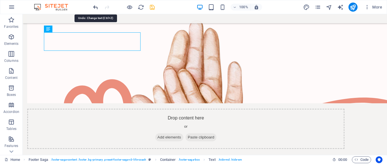
click at [94, 7] on icon "undo" at bounding box center [95, 7] width 7 height 7
click at [95, 7] on icon "undo" at bounding box center [95, 7] width 7 height 7
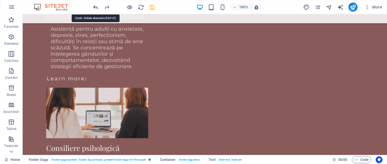
scroll to position [752, 0]
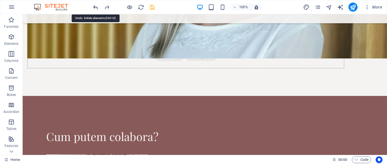
click at [95, 7] on icon "undo" at bounding box center [95, 7] width 7 height 7
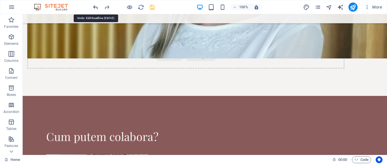
click at [95, 7] on icon "undo" at bounding box center [95, 7] width 7 height 7
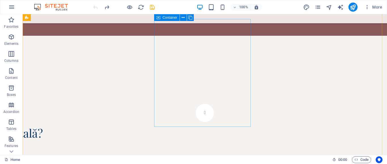
scroll to position [1155, 0]
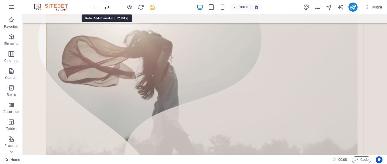
click at [108, 6] on icon "redo" at bounding box center [107, 7] width 7 height 7
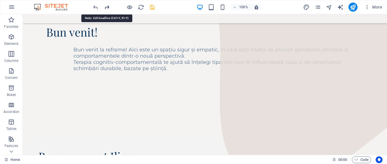
scroll to position [741, 0]
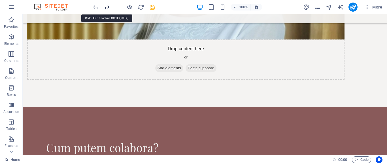
click at [108, 7] on icon "redo" at bounding box center [107, 7] width 7 height 7
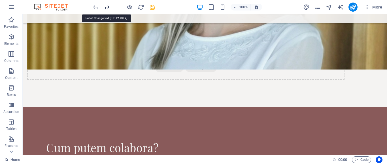
click at [108, 7] on icon "redo" at bounding box center [107, 7] width 7 height 7
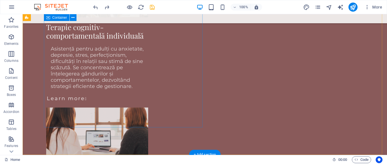
scroll to position [797, 0]
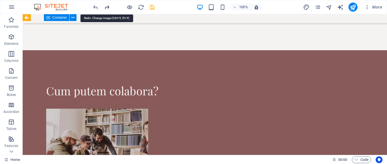
click at [108, 7] on icon "redo" at bounding box center [107, 7] width 7 height 7
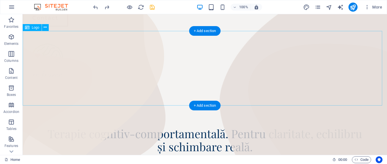
scroll to position [0, 0]
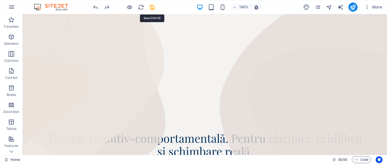
click at [150, 6] on icon "save" at bounding box center [152, 7] width 7 height 7
